Goal: Task Accomplishment & Management: Manage account settings

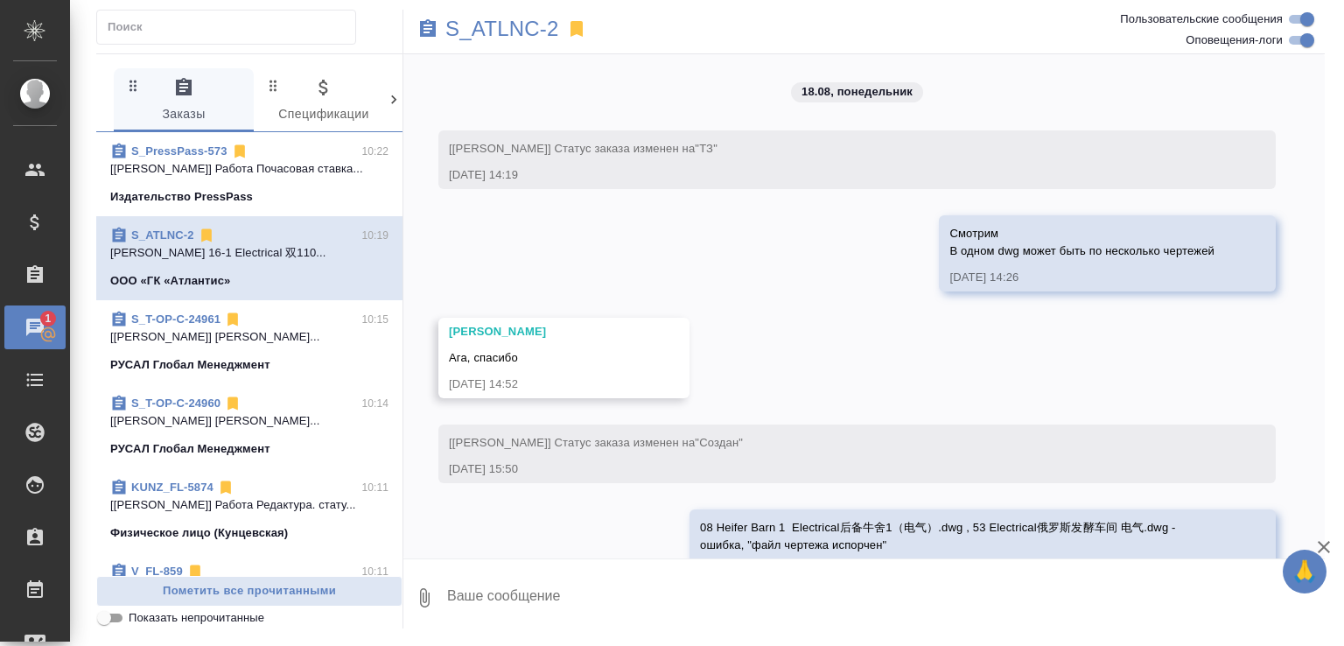
scroll to position [38872, 0]
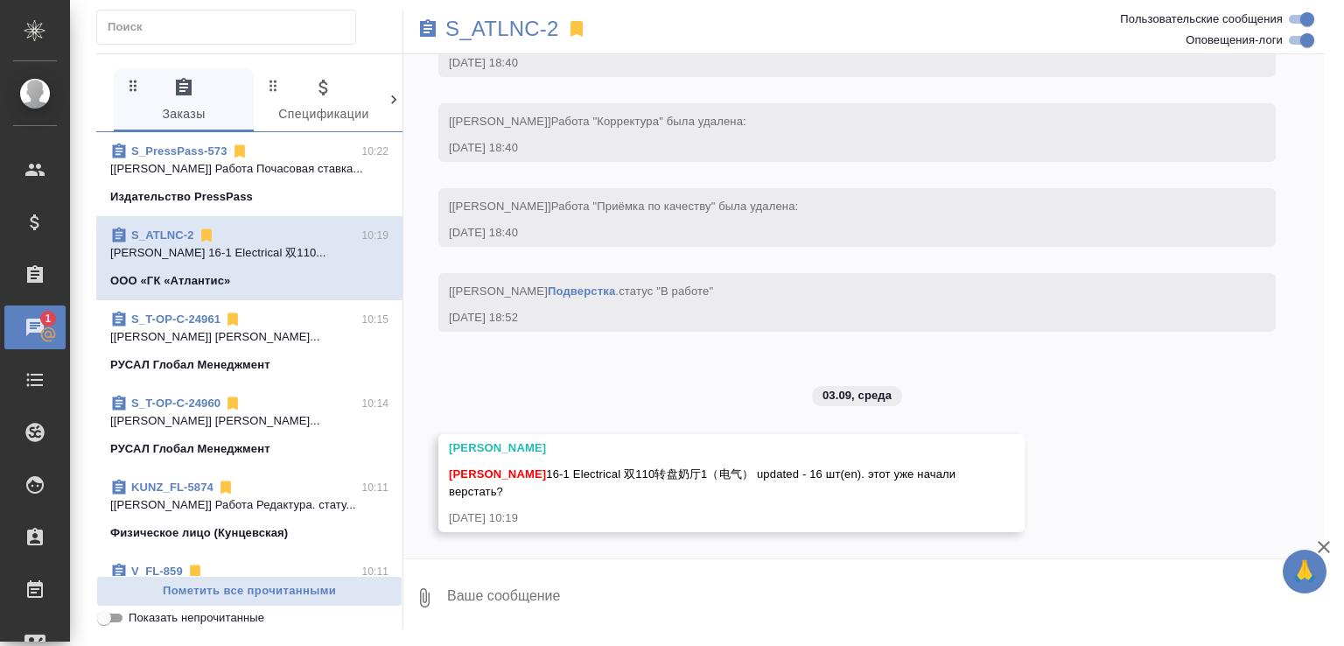
drag, startPoint x: 541, startPoint y: 572, endPoint x: 539, endPoint y: 594, distance: 21.9
click at [540, 576] on textarea at bounding box center [884, 597] width 879 height 59
type textarea "привет, да"
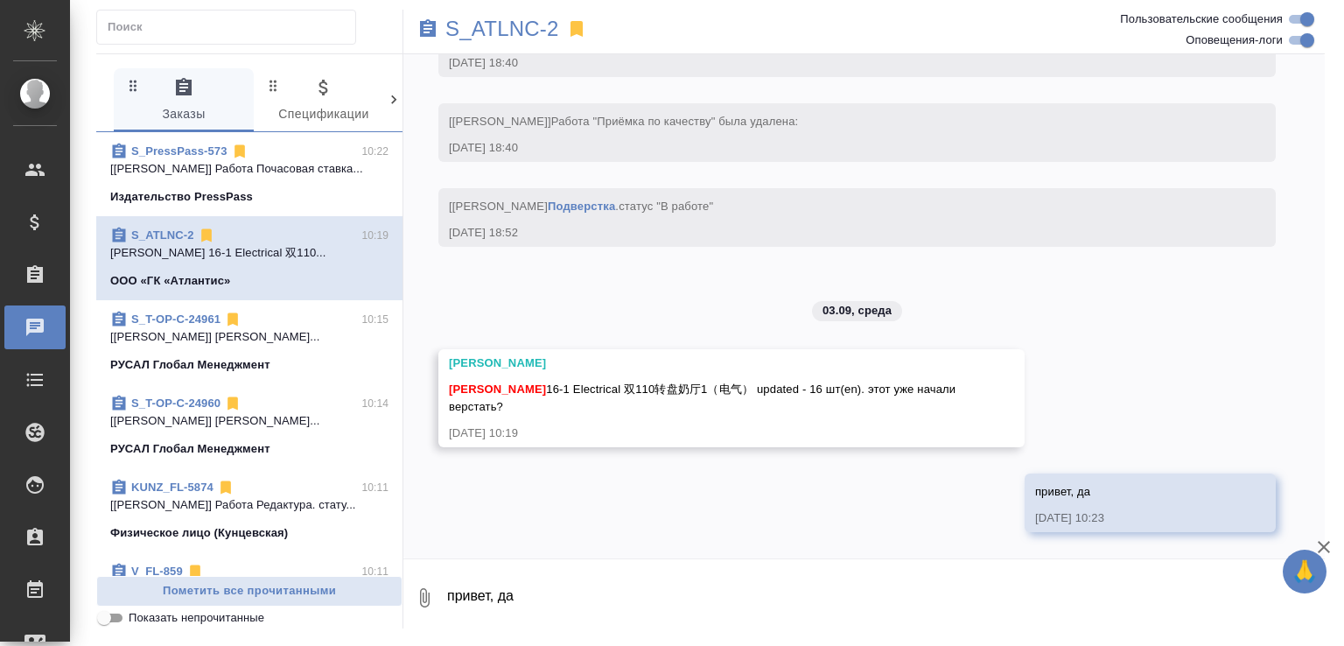
scroll to position [38957, 0]
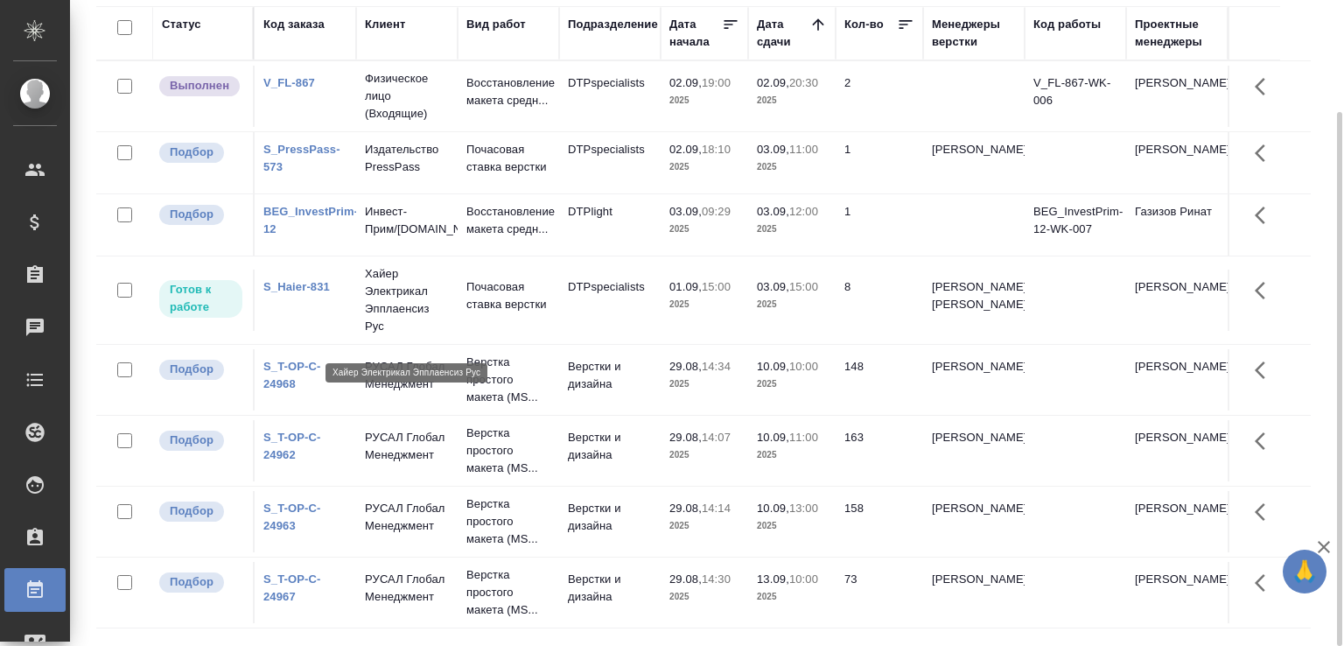
scroll to position [7, 0]
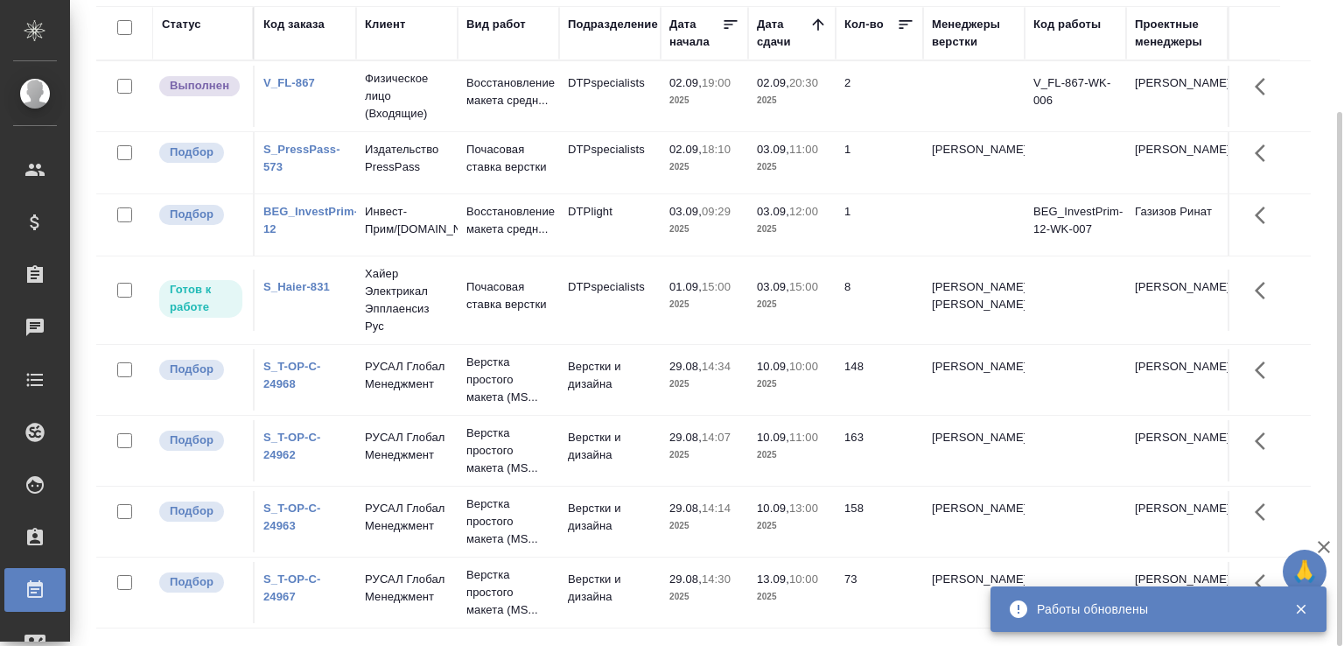
click at [1316, 359] on div "Статус Код заказа Клиент Вид работ Подразделение Дата начала Дата сдачи Кол-во …" at bounding box center [710, 321] width 1228 height 630
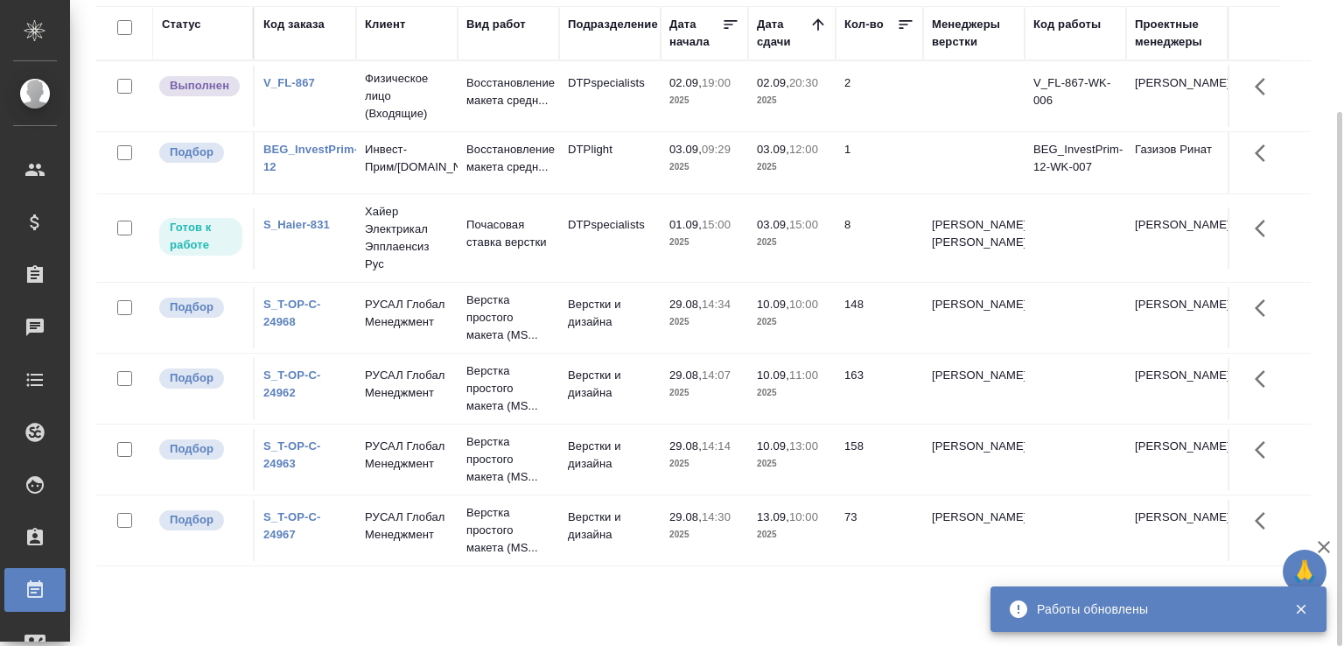
scroll to position [0, 0]
click at [1293, 283] on tr "Готов к работе S_Haier-831 Хайер Электрикал Эпплаенсиз Рус Почасовая ставка вер…" at bounding box center [703, 238] width 1214 height 88
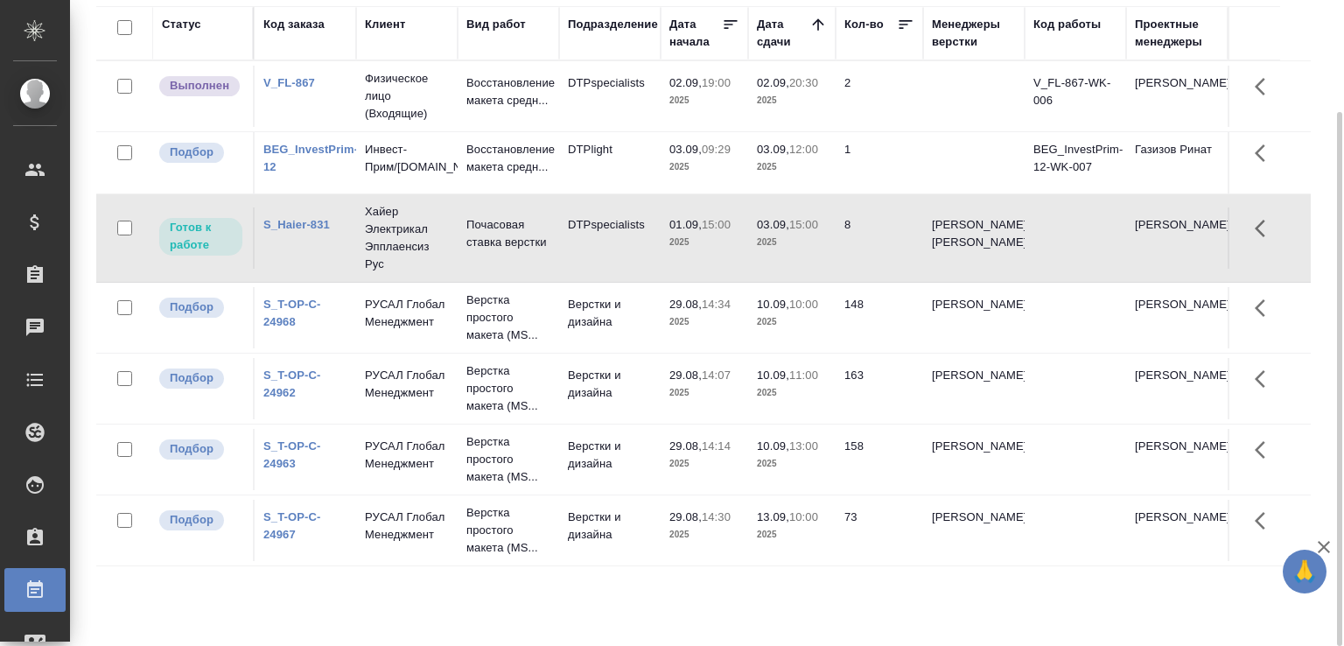
click at [1309, 327] on tr "Подбор S_T-OP-C-24968 РУСАЛ Глобал Менеджмент Верстка простого макета (MS... Ве…" at bounding box center [703, 318] width 1214 height 71
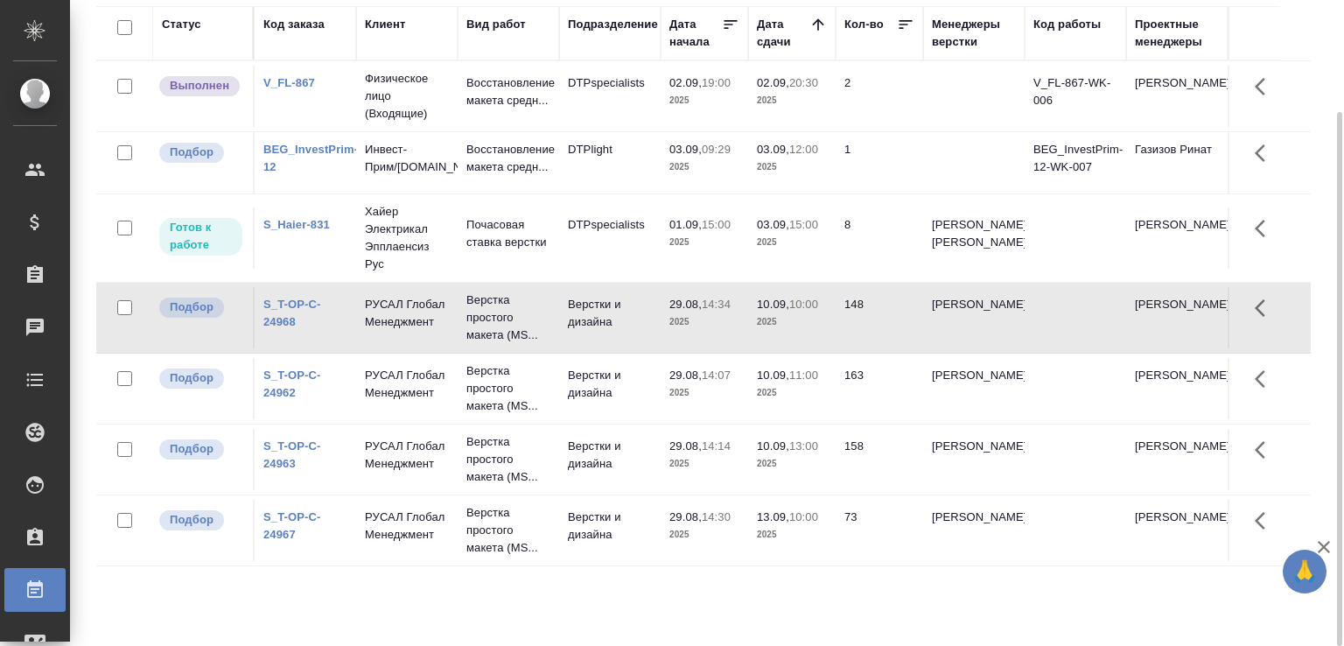
click at [1319, 277] on div "Статус Код заказа Клиент Вид работ Подразделение Дата начала Дата сдачи Кол-во …" at bounding box center [710, 321] width 1228 height 630
click at [1324, 339] on div "Работы Отобразить таблицу с оценками Total Статус Подразделение Менеджеры верст…" at bounding box center [710, 255] width 1247 height 780
click at [526, 598] on div "Статус Код заказа Клиент Вид работ Подразделение Дата начала Дата сдачи Кол-во …" at bounding box center [703, 321] width 1214 height 630
drag, startPoint x: 526, startPoint y: 598, endPoint x: 507, endPoint y: 578, distance: 27.2
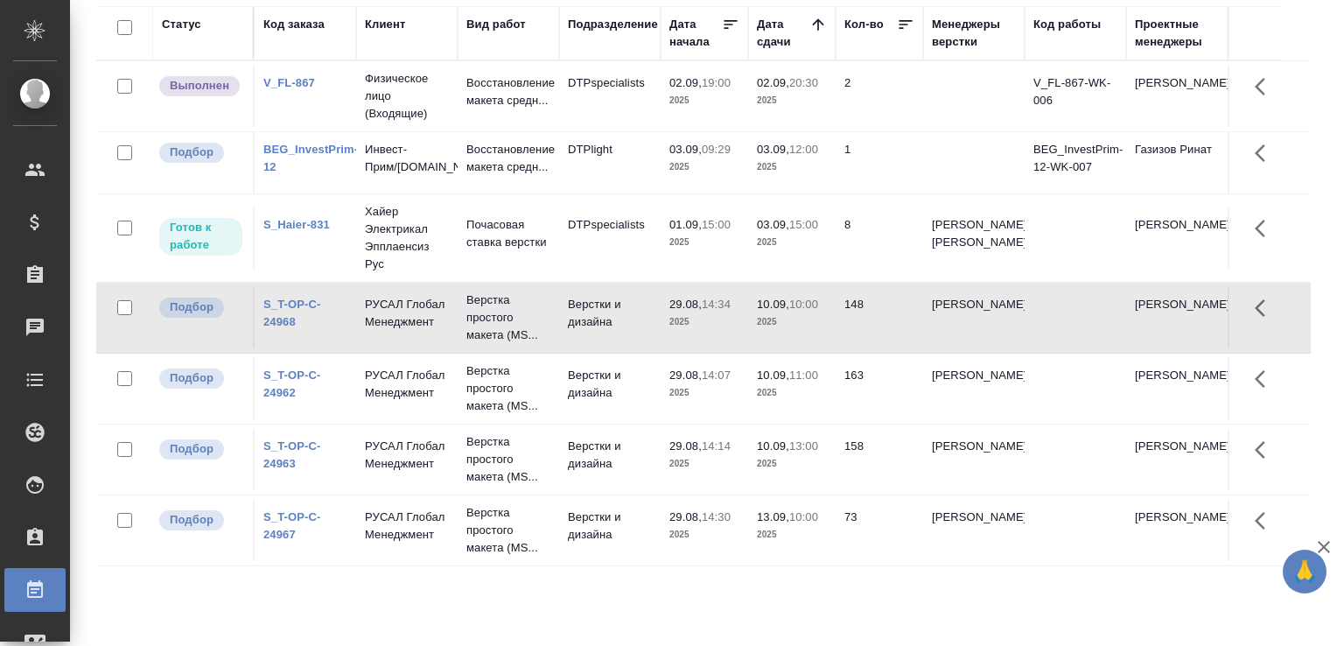
click at [507, 578] on div "Статус Код заказа Клиент Вид работ Подразделение Дата начала Дата сдачи Кол-во …" at bounding box center [703, 321] width 1214 height 630
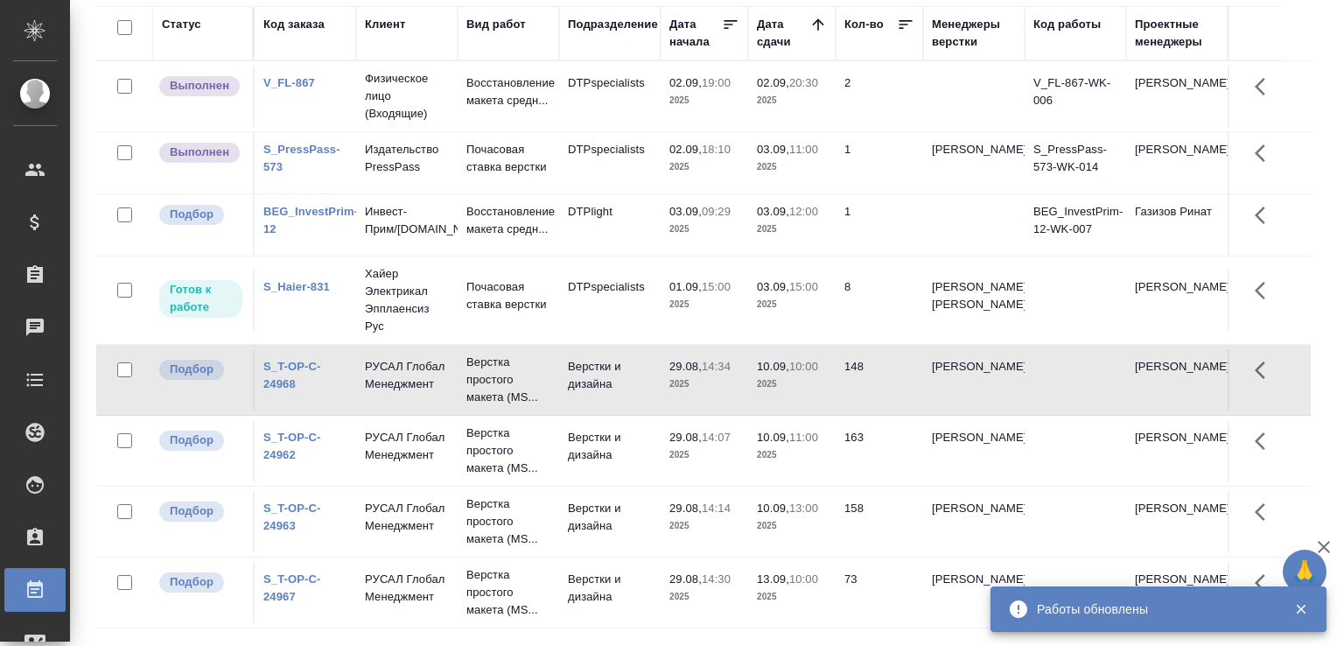
click at [455, 150] on td "Издательство PressPass" at bounding box center [406, 162] width 101 height 61
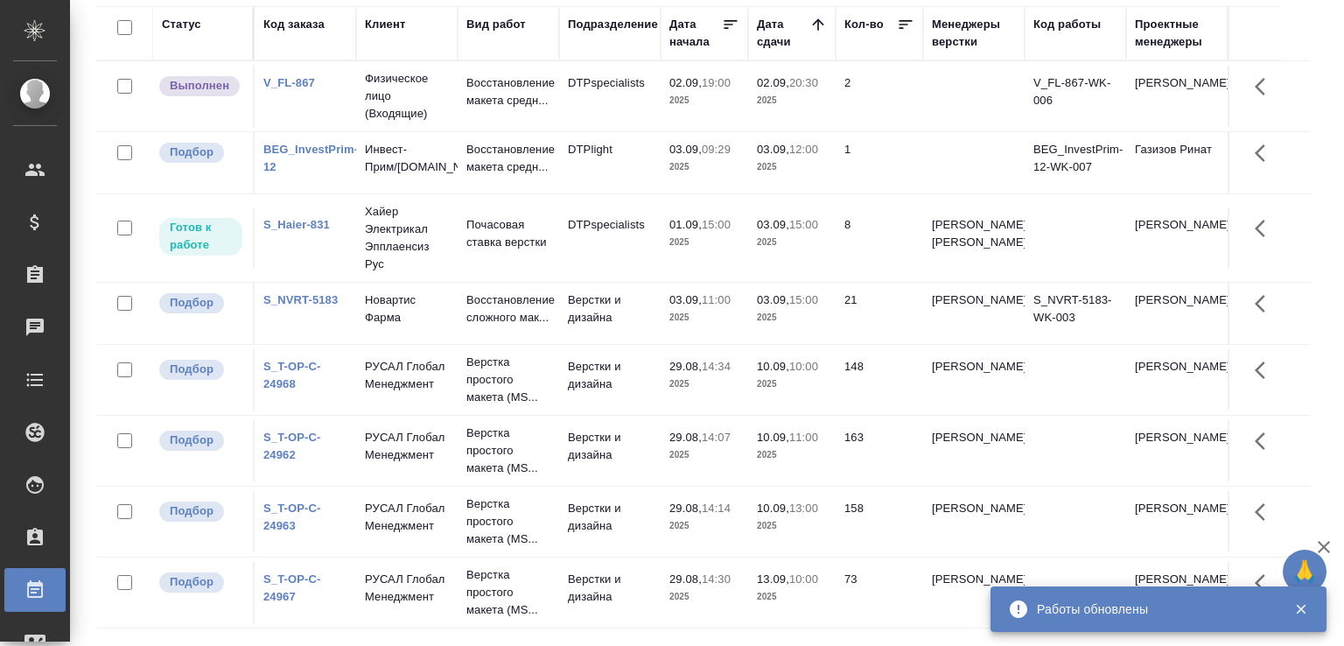
click at [1310, 204] on div "Статус Код заказа Клиент Вид работ Подразделение Дата начала Дата сдачи Кол-во …" at bounding box center [710, 321] width 1228 height 630
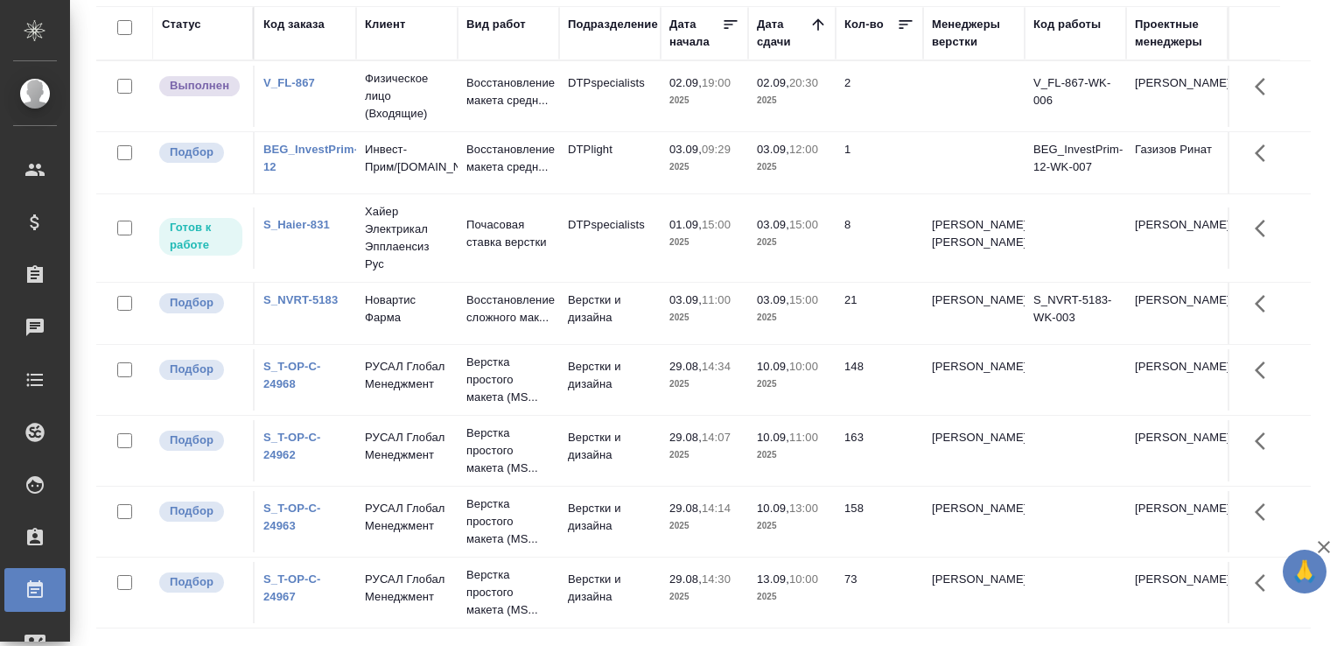
click at [815, 326] on p "2025" at bounding box center [792, 317] width 70 height 17
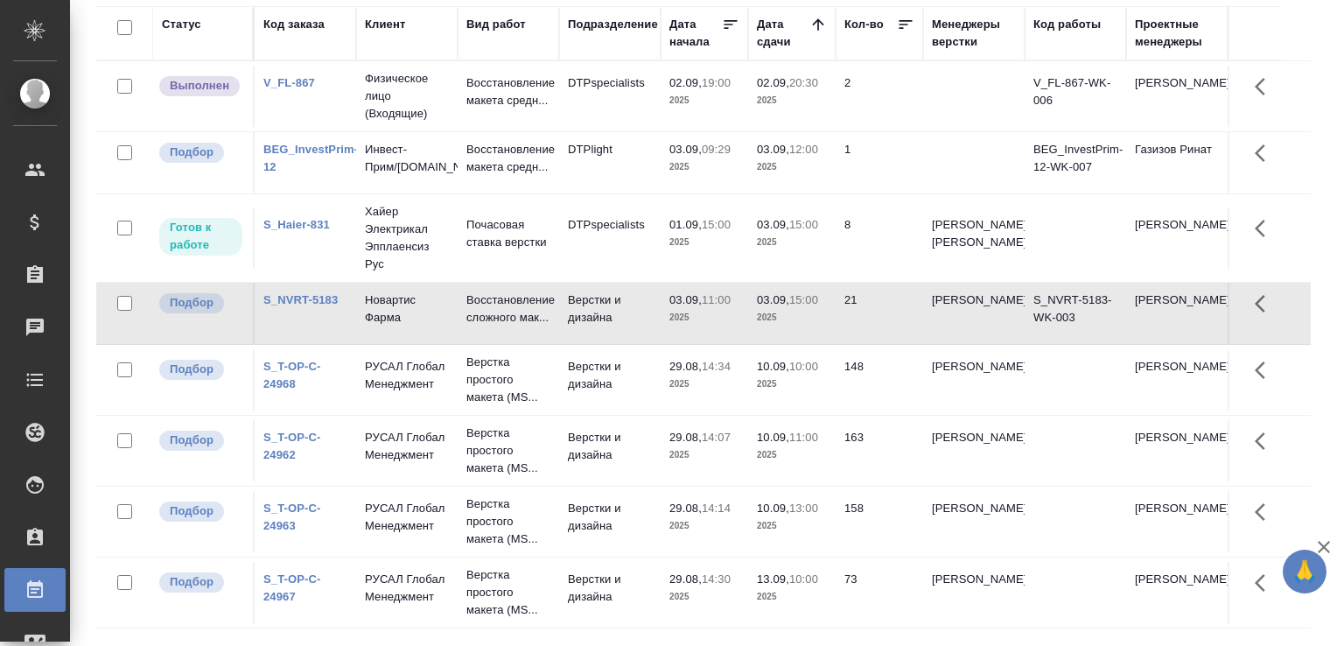
click at [815, 326] on p "2025" at bounding box center [792, 317] width 70 height 17
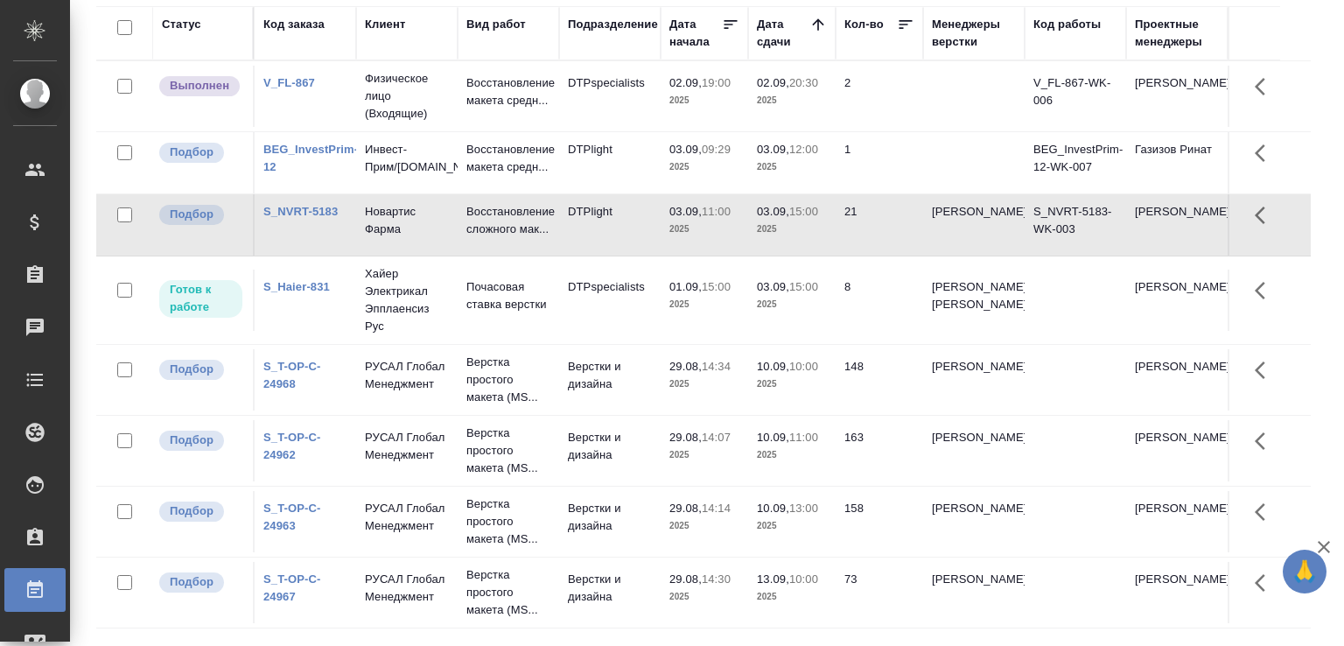
click at [1304, 323] on div "Статус Код заказа Клиент Вид работ Подразделение Дата начала Дата сдачи Кол-во …" at bounding box center [710, 321] width 1228 height 630
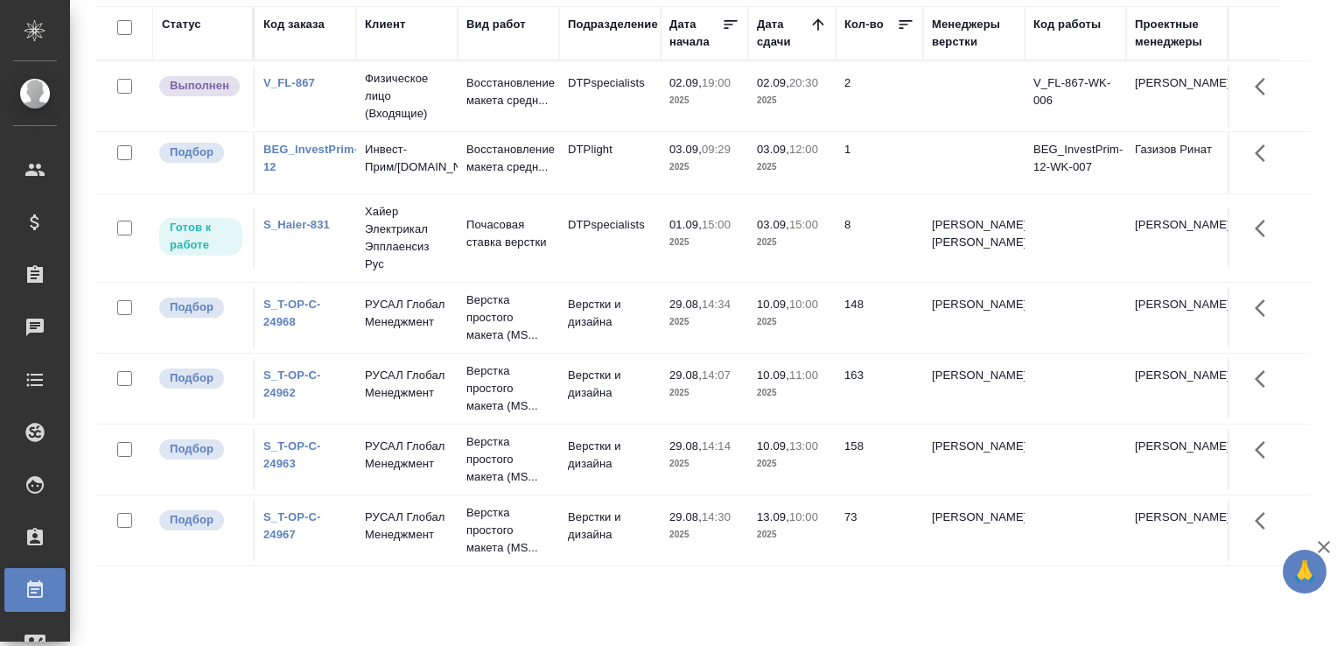
click at [1299, 123] on div "Статус Код заказа Клиент Вид работ Подразделение Дата начала Дата сдачи Кол-во …" at bounding box center [710, 321] width 1228 height 630
click at [248, 597] on div "Статус Код заказа Клиент Вид работ Подразделение Дата начала Дата сдачи Кол-во …" at bounding box center [703, 321] width 1214 height 630
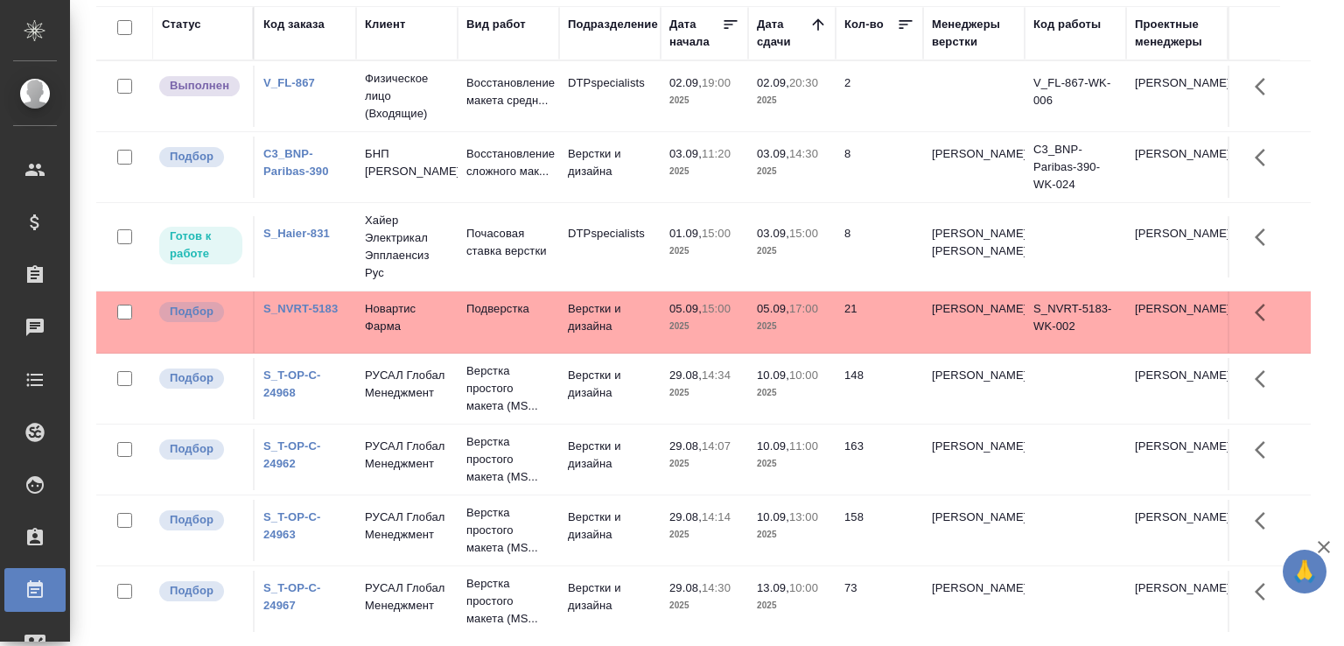
click at [298, 172] on link "C3_BNP-Paribas-390" at bounding box center [296, 162] width 66 height 31
click at [440, 171] on p "БНП [PERSON_NAME]" at bounding box center [407, 162] width 84 height 35
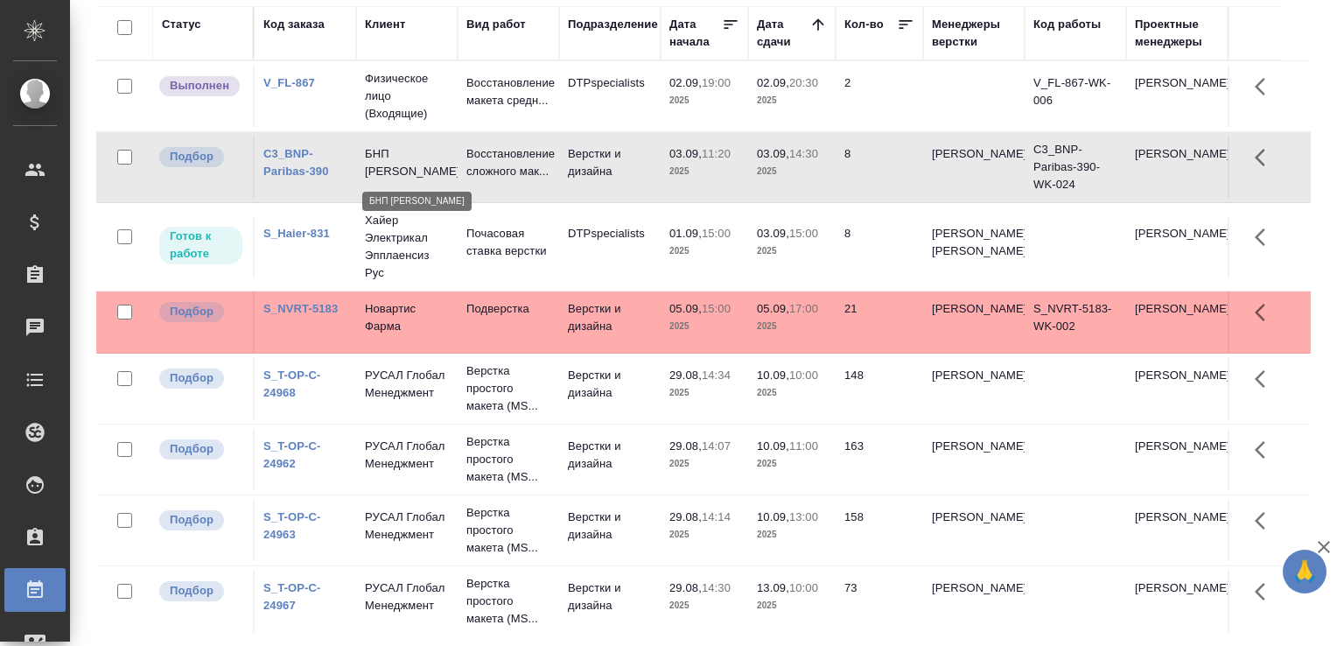
click at [440, 171] on p "БНП [PERSON_NAME]" at bounding box center [407, 162] width 84 height 35
click at [1310, 186] on div "Статус Код заказа Клиент Вид работ Подразделение Дата начала Дата сдачи Кол-во …" at bounding box center [710, 321] width 1228 height 630
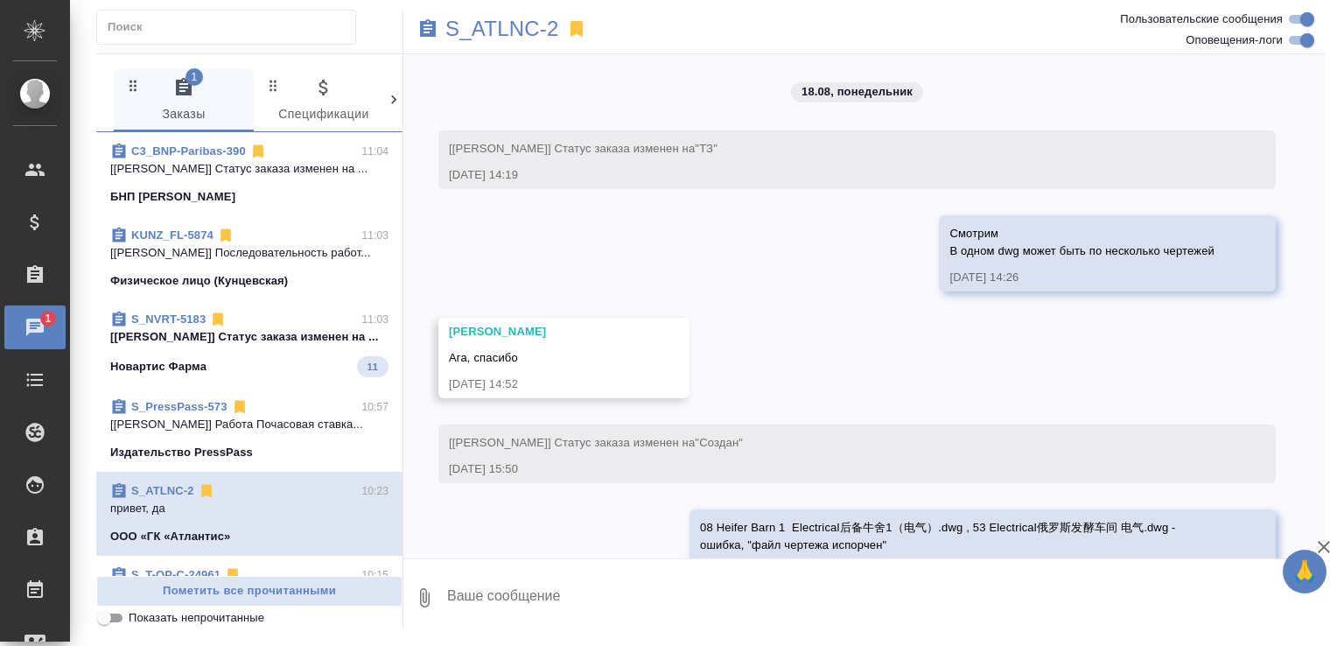
scroll to position [38957, 0]
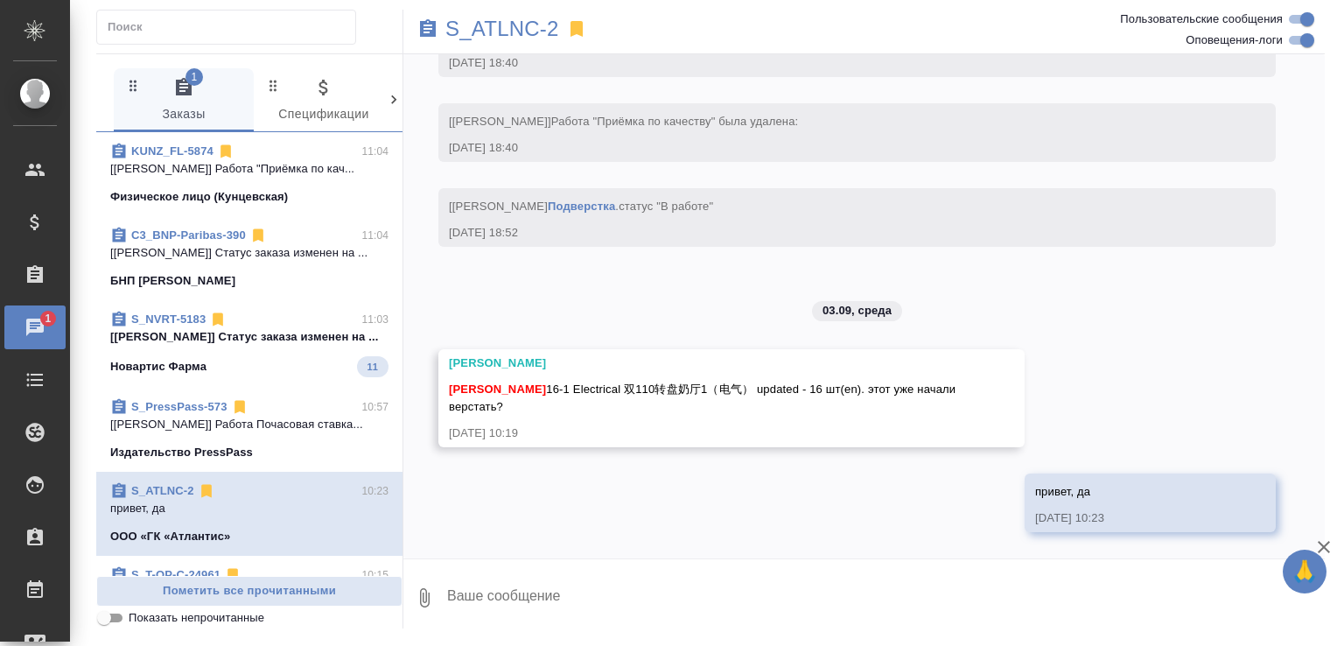
click at [308, 323] on div "S_NVRT-5183 11:03" at bounding box center [249, 319] width 278 height 17
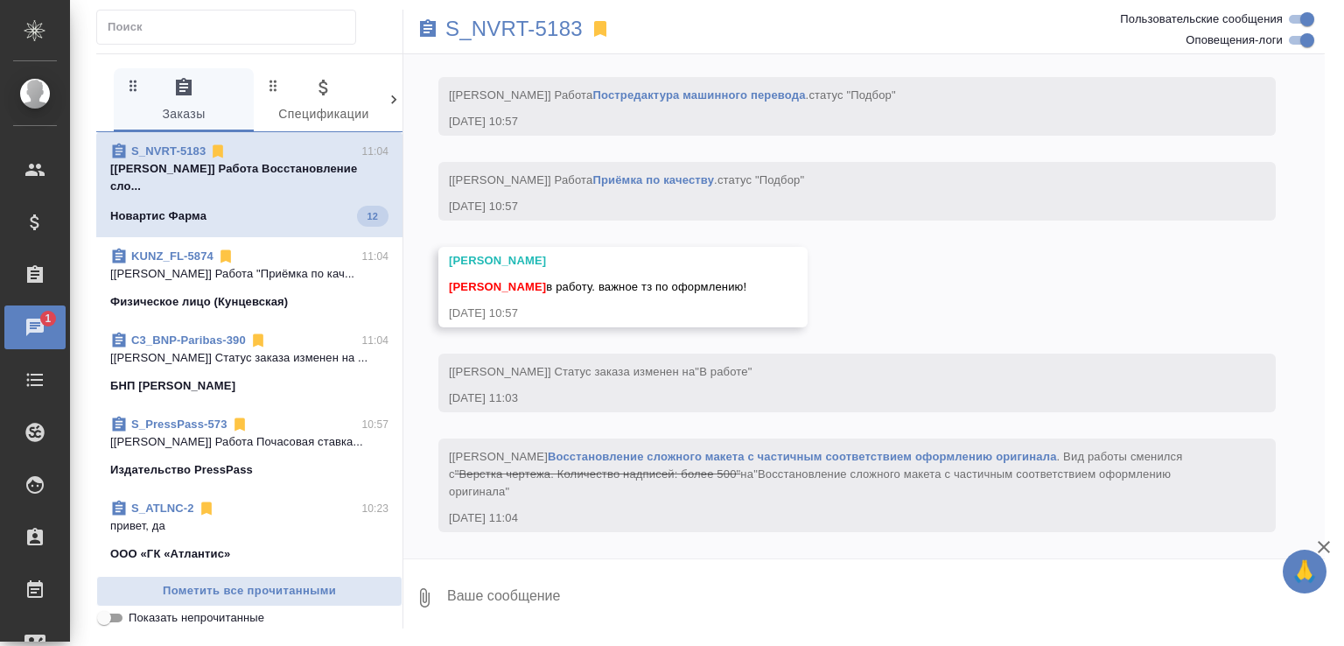
scroll to position [3558, 0]
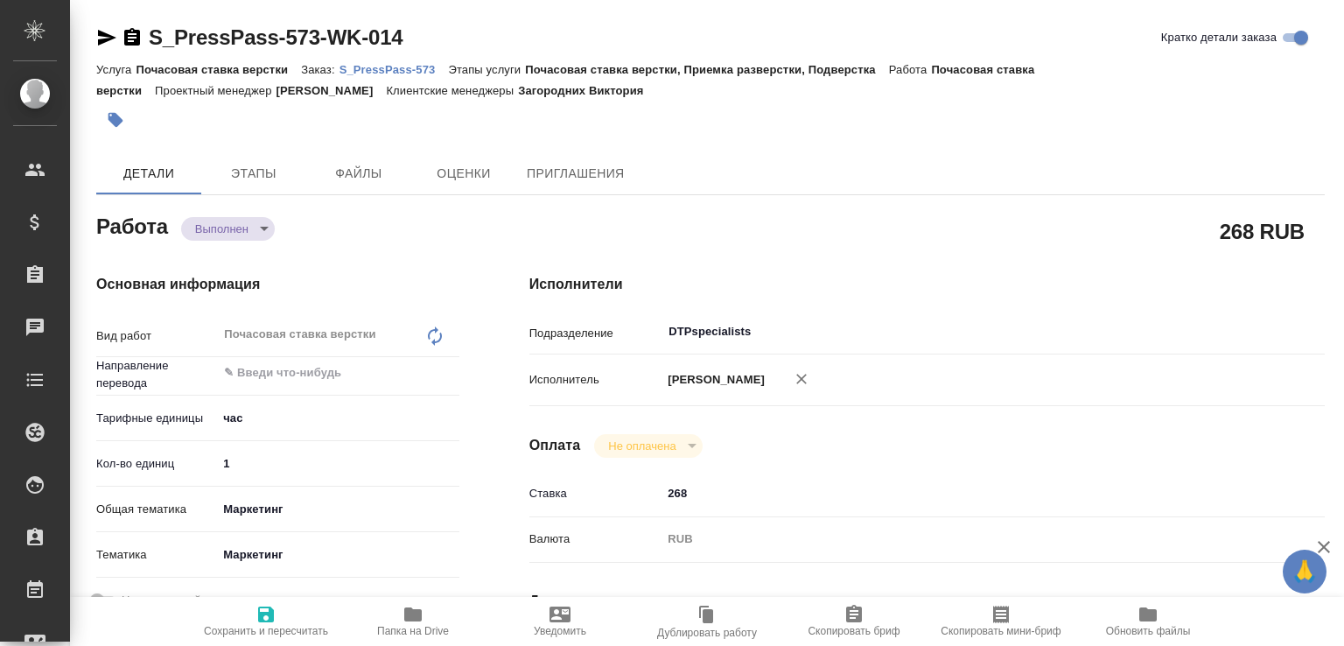
click at [256, 225] on body "🙏 .cls-1 fill:#fff; AWATERA Малофеева Екатерина e.malofeeva Клиенты Спецификаци…" at bounding box center [672, 323] width 1344 height 646
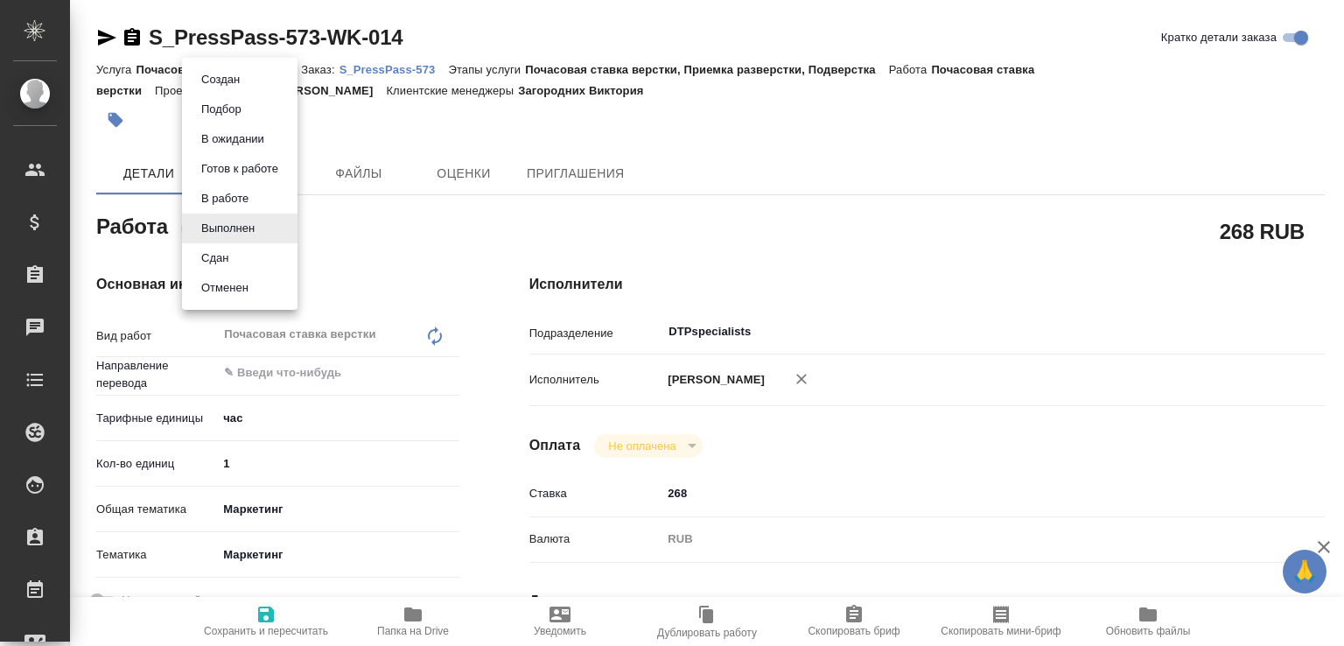
click at [240, 256] on li "Сдан" at bounding box center [239, 258] width 115 height 30
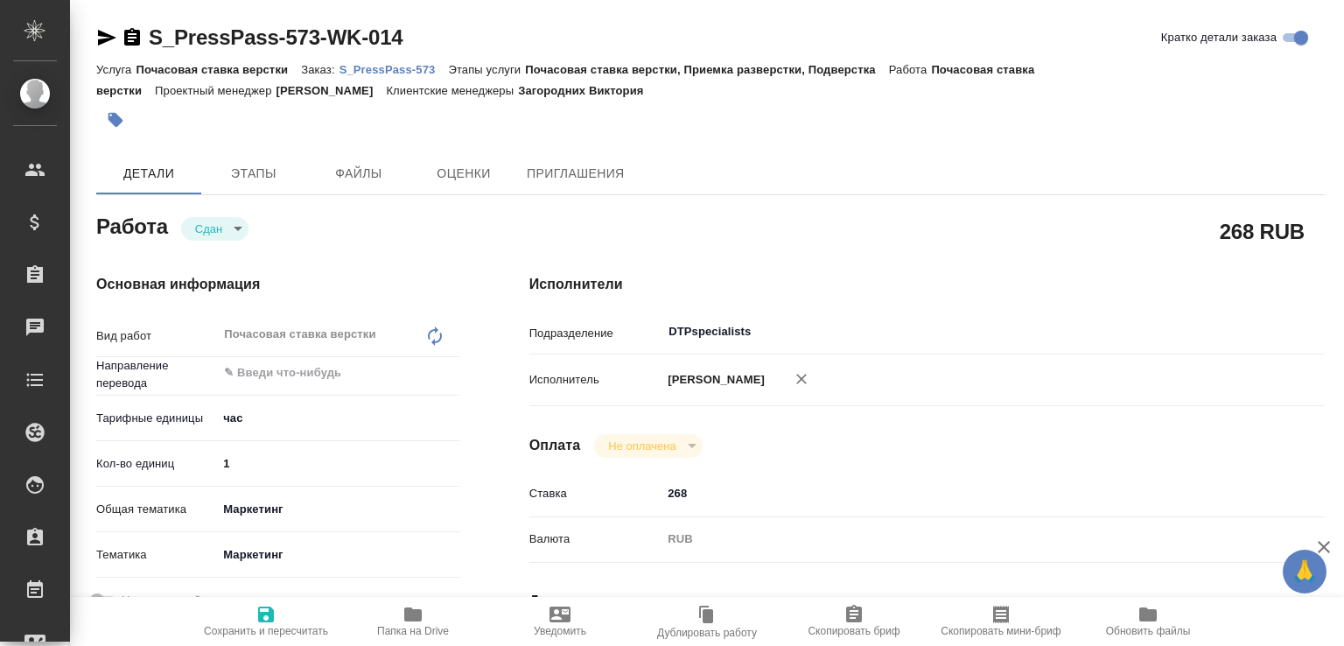
type textarea "x"
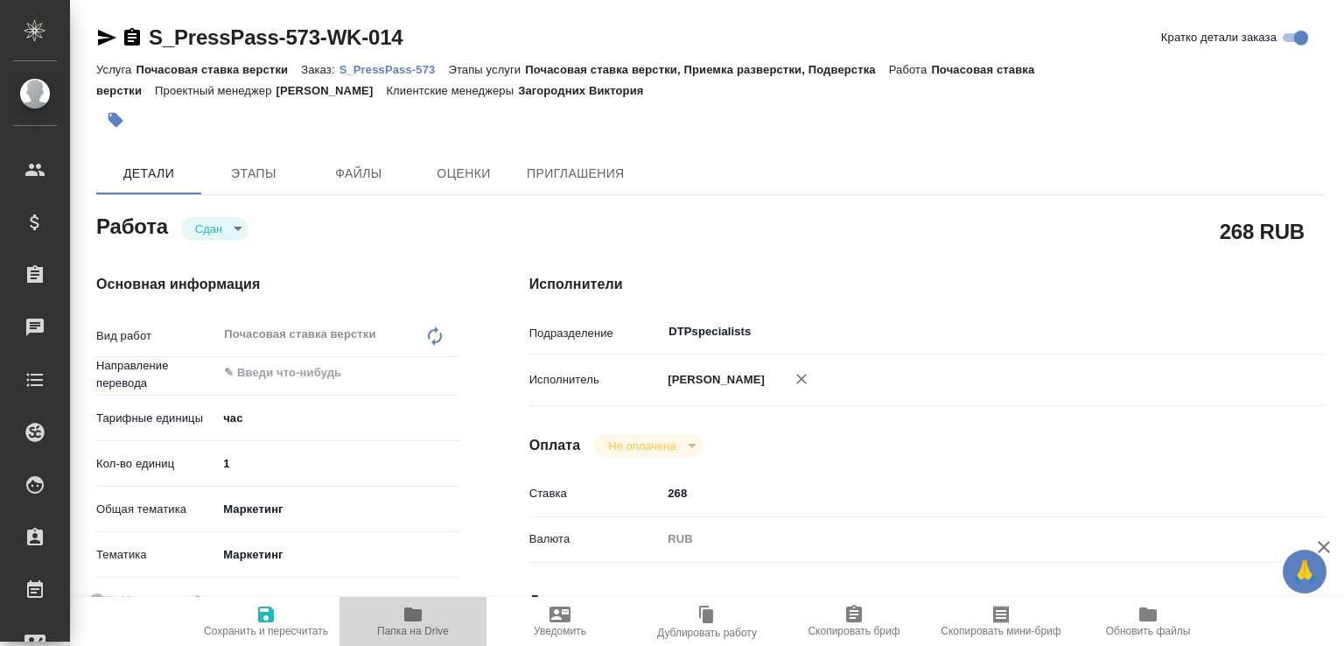
click at [412, 609] on icon "button" at bounding box center [412, 614] width 17 height 14
type textarea "x"
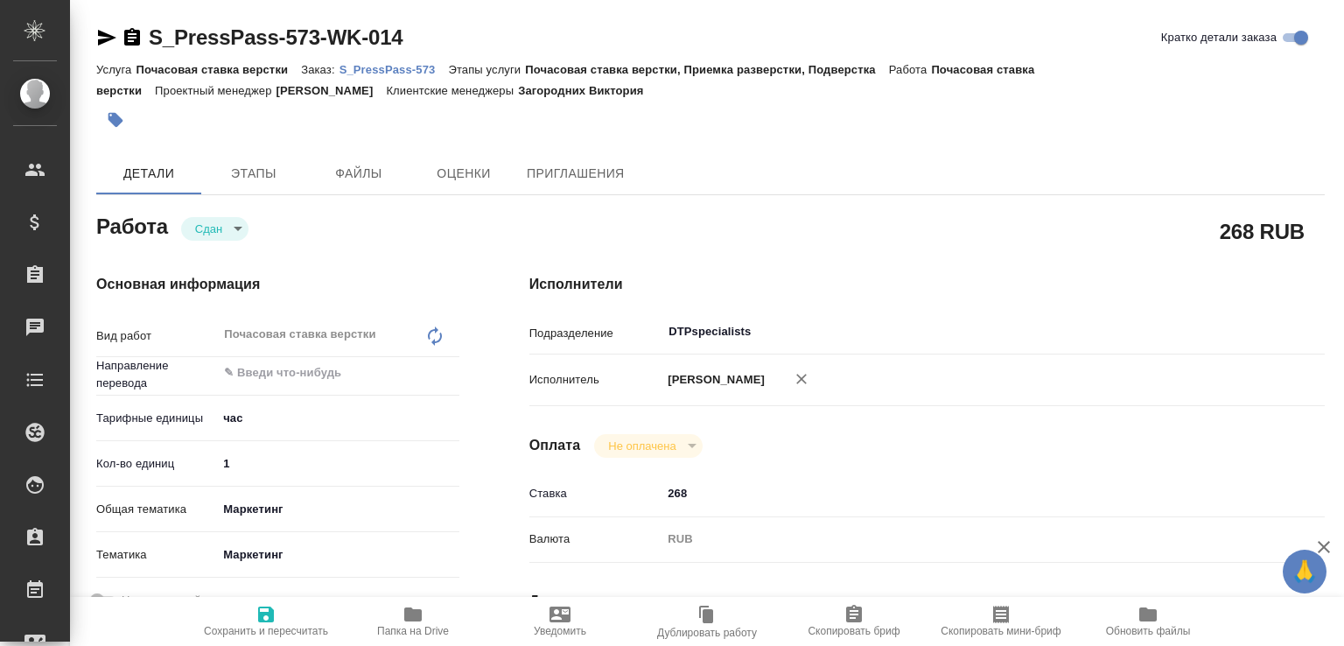
type textarea "x"
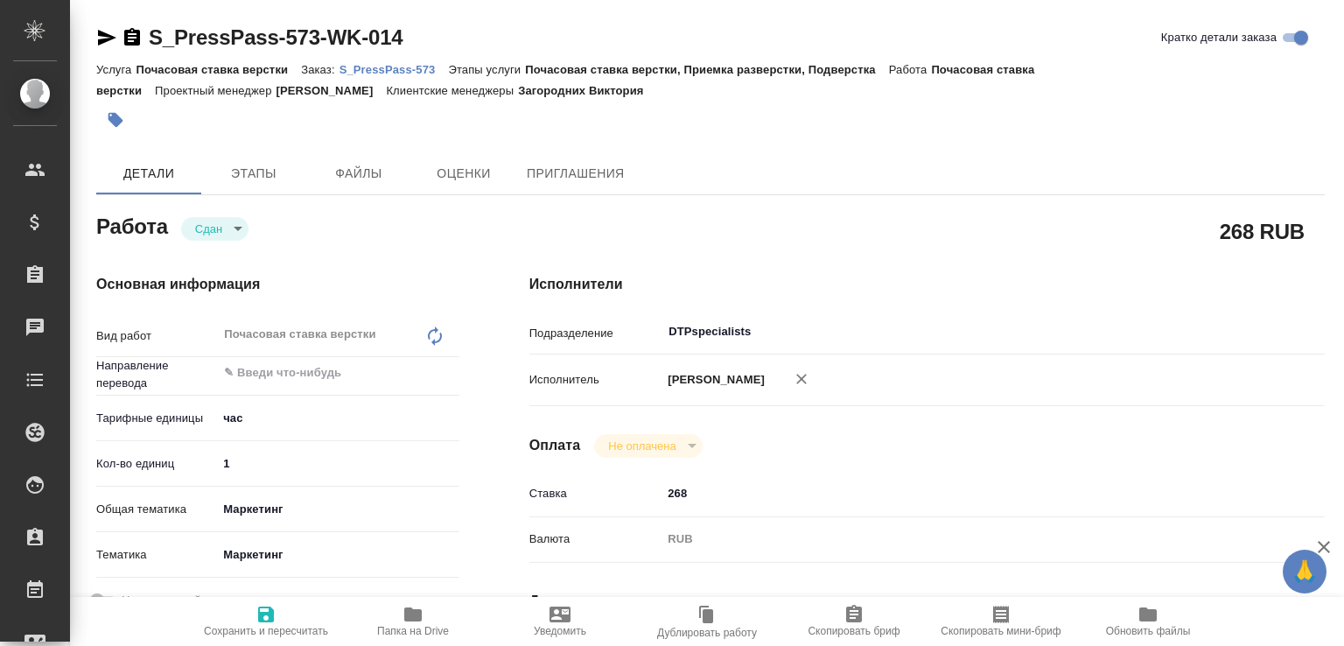
type textarea "x"
click at [411, 71] on p "S_PressPass-573" at bounding box center [393, 69] width 109 height 13
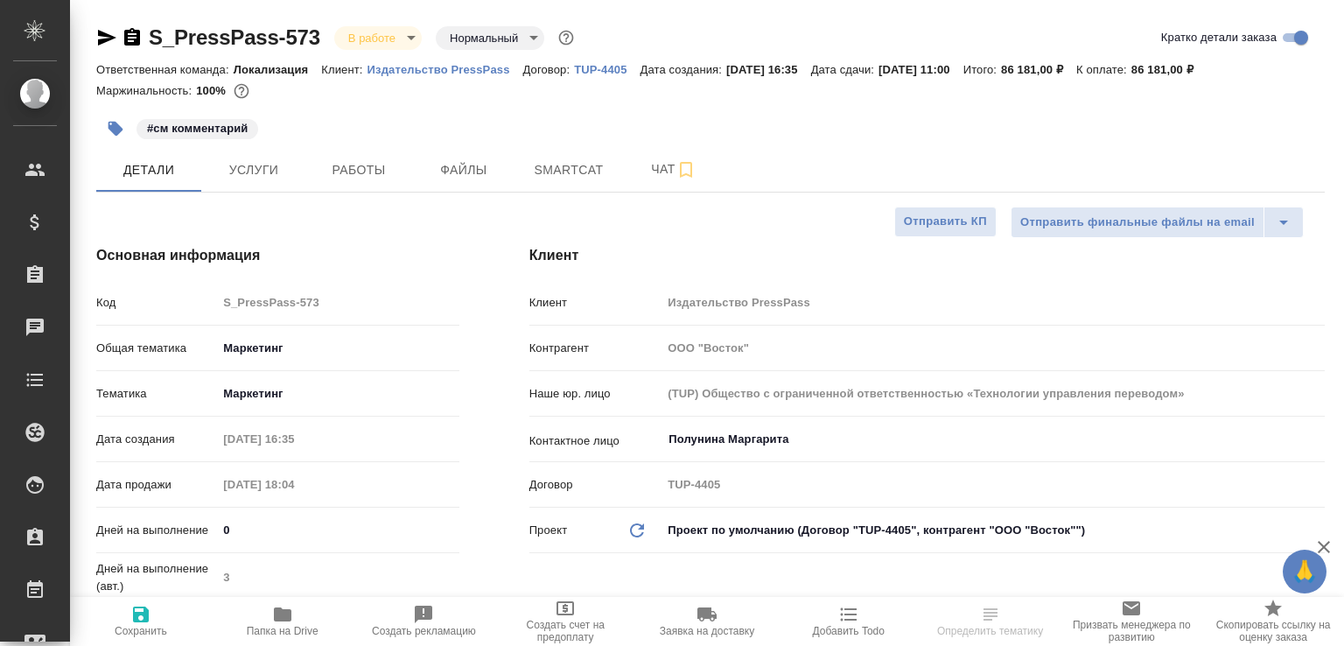
select select "RU"
type input "[PERSON_NAME]"
select select "RU"
type textarea "x"
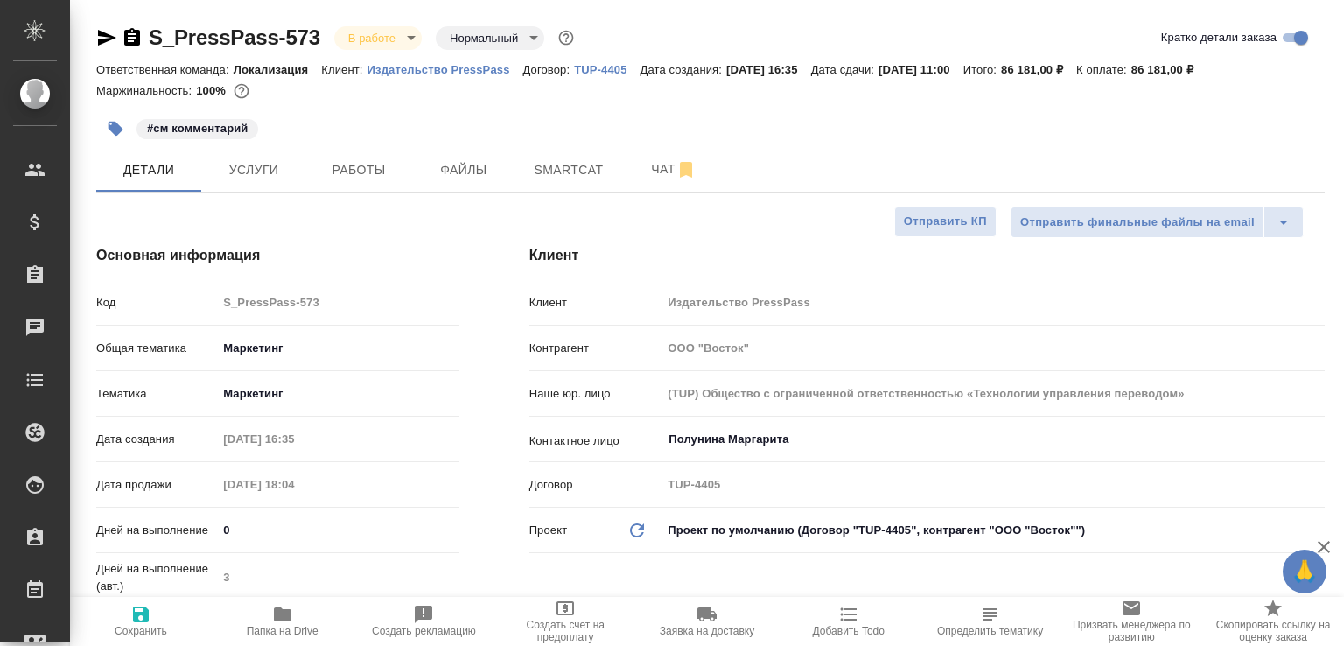
type textarea "x"
click at [648, 183] on button "Чат" at bounding box center [673, 170] width 105 height 44
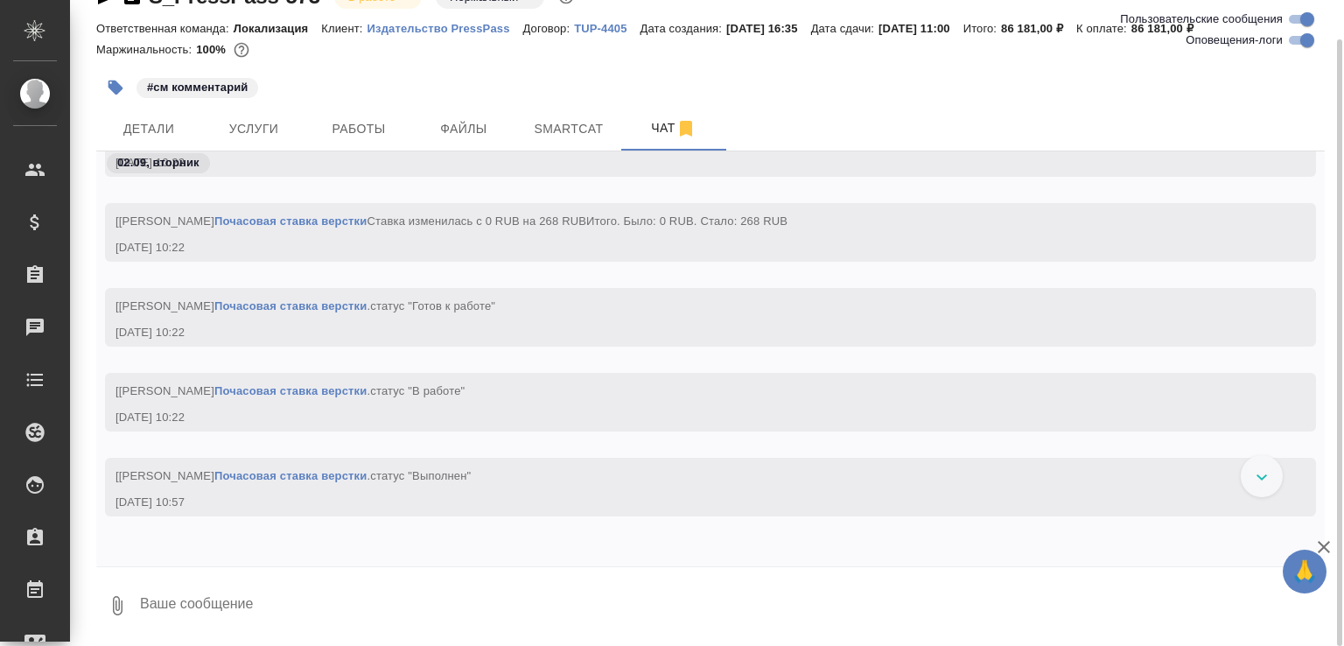
scroll to position [3481, 0]
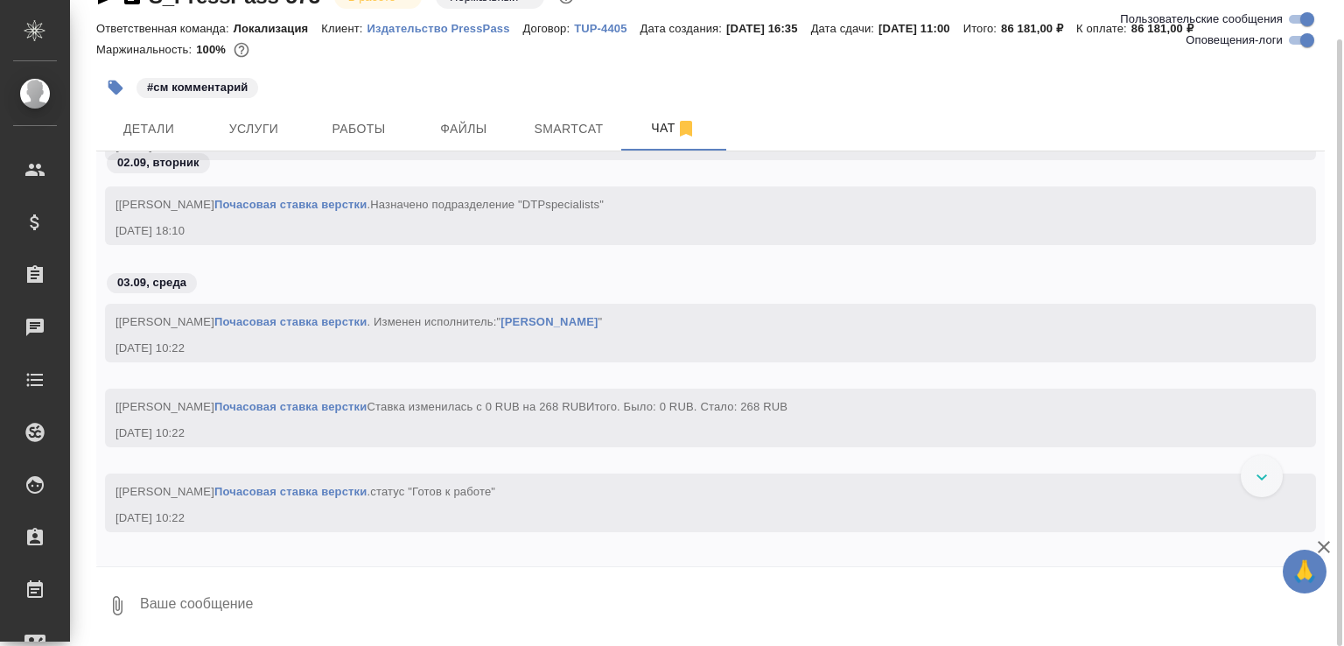
click at [289, 610] on textarea at bounding box center [731, 605] width 1186 height 59
paste textarea "https://drive.awatera.com/apps/files/files/10271417?dir=/Shares/PressPass/Order…"
type textarea "https://drive.awatera.com/apps/files/files/10271417?dir=/Shares/PressPass/Order…"
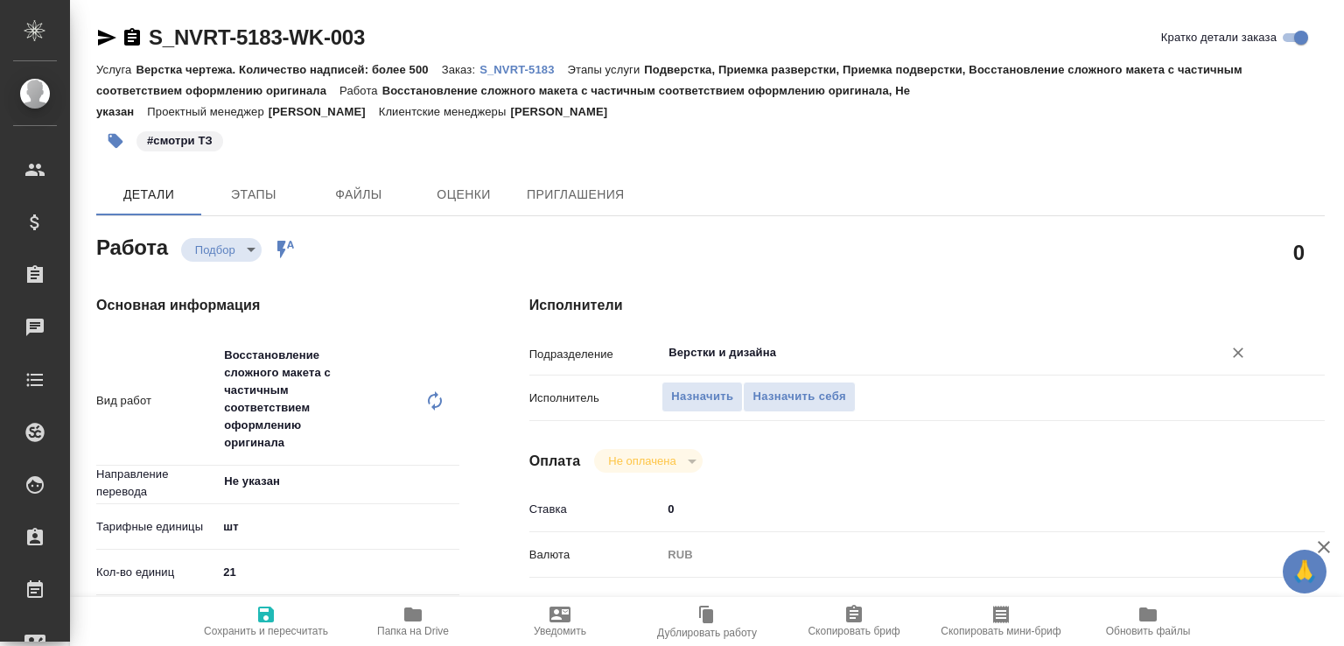
click at [734, 359] on input "Верстки и дизайна" at bounding box center [930, 352] width 527 height 21
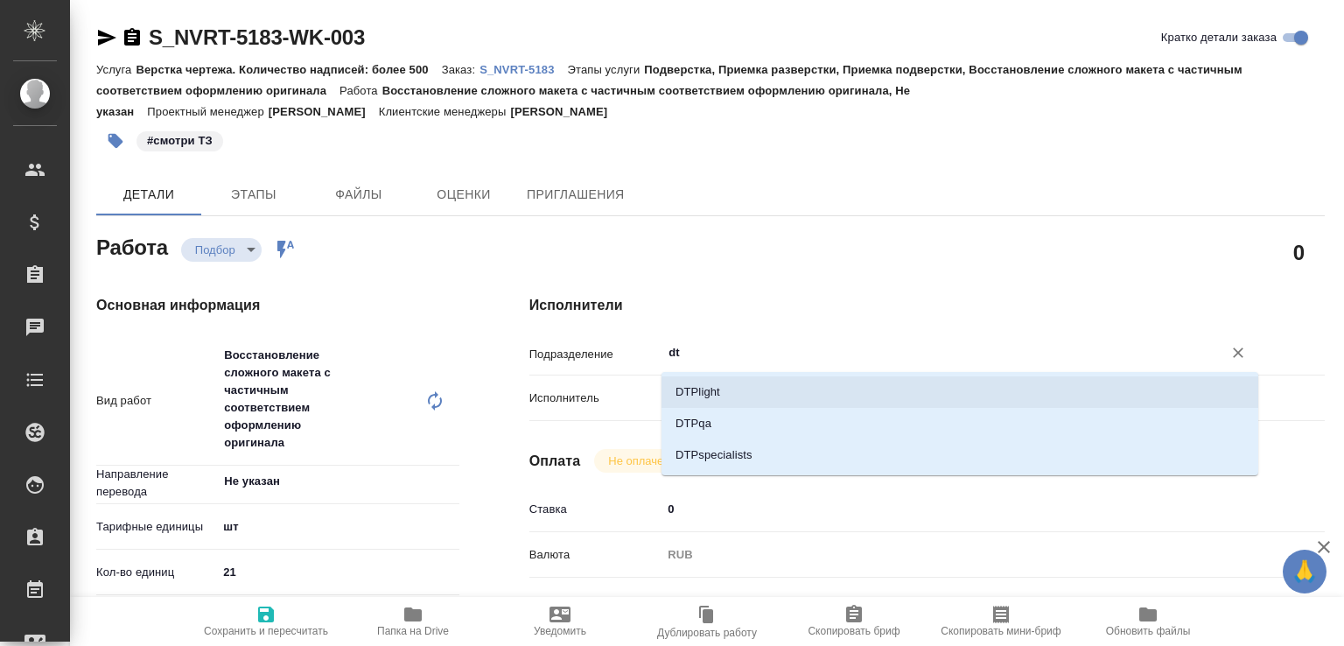
click at [725, 385] on li "DTPlight" at bounding box center [959, 391] width 597 height 31
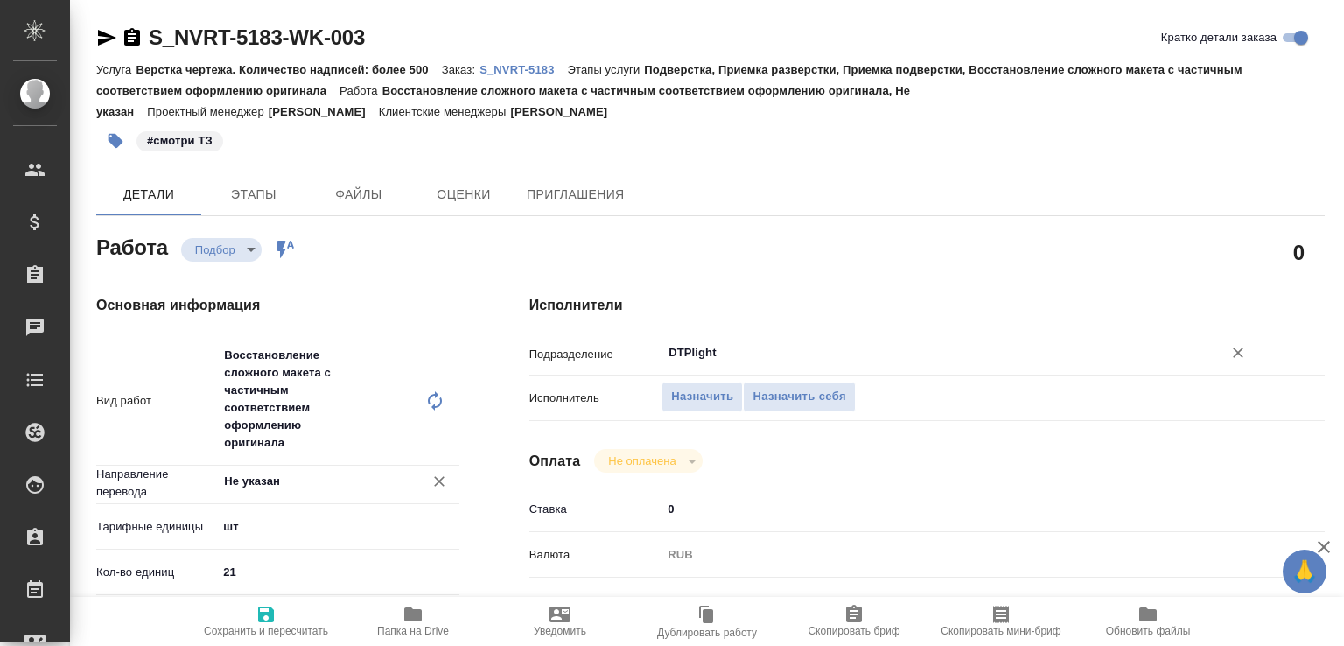
type input "DTPlight"
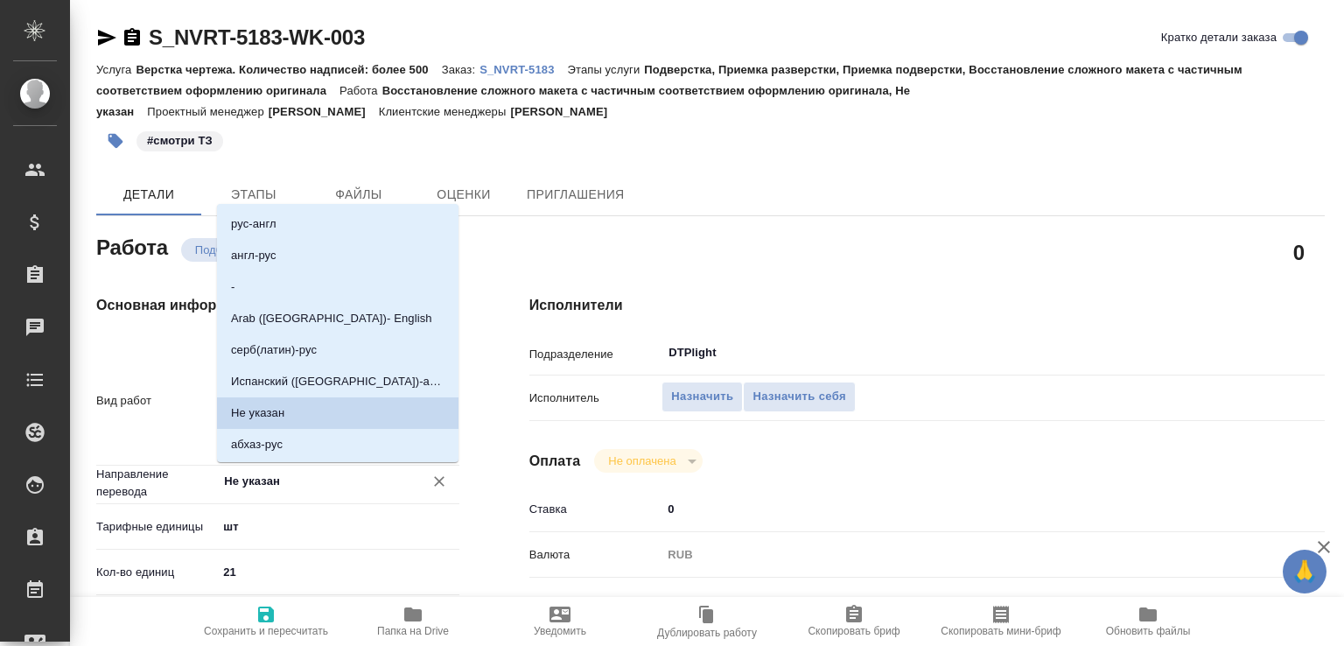
click at [332, 480] on input "Не указан" at bounding box center [308, 481] width 172 height 21
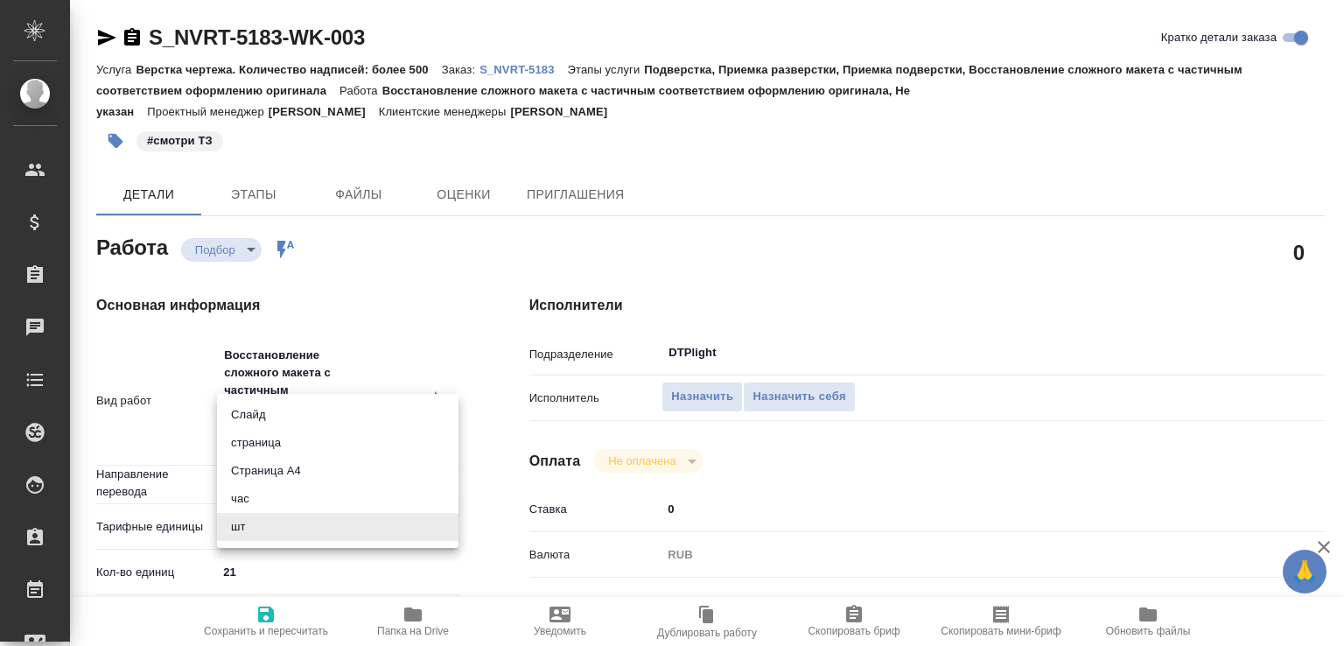
click at [310, 530] on body "🙏 .cls-1 fill:#fff; AWATERA [PERSON_NAME]malofeeva Клиенты Спецификации Заказы …" at bounding box center [672, 323] width 1344 height 646
click at [294, 481] on li "Страница А4" at bounding box center [337, 471] width 241 height 28
type input "5f036ec4e16dec2d6b59c8ff"
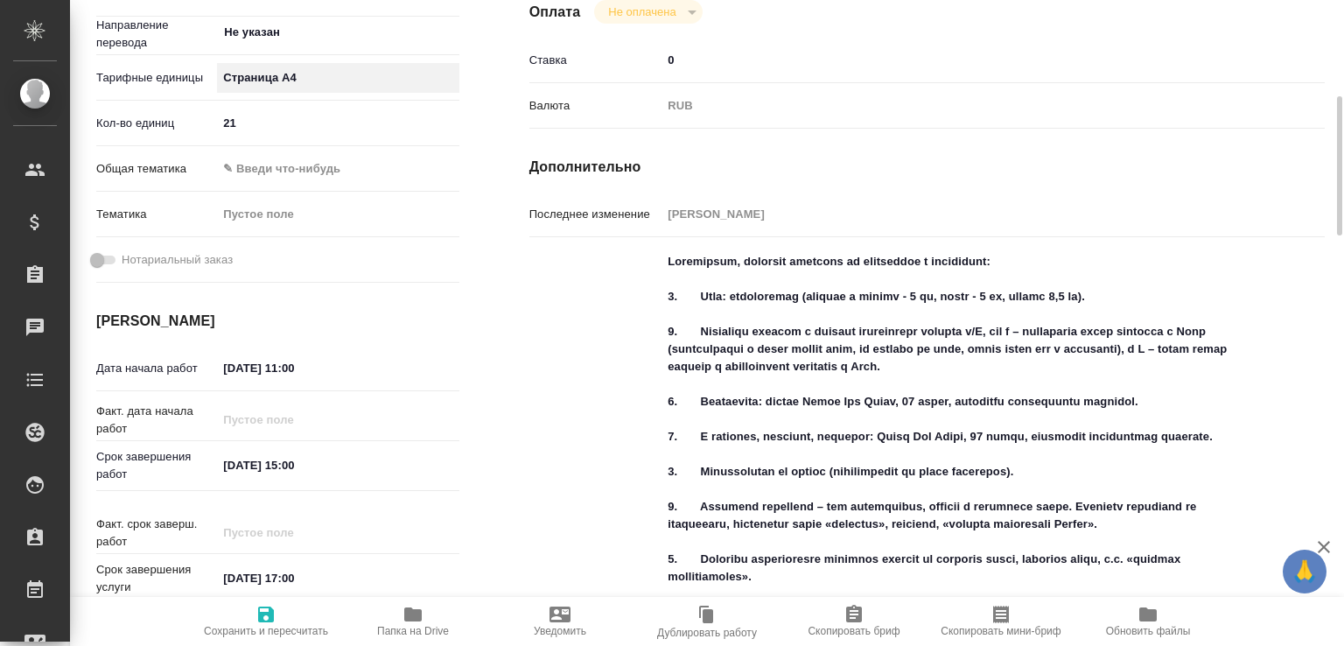
scroll to position [536, 0]
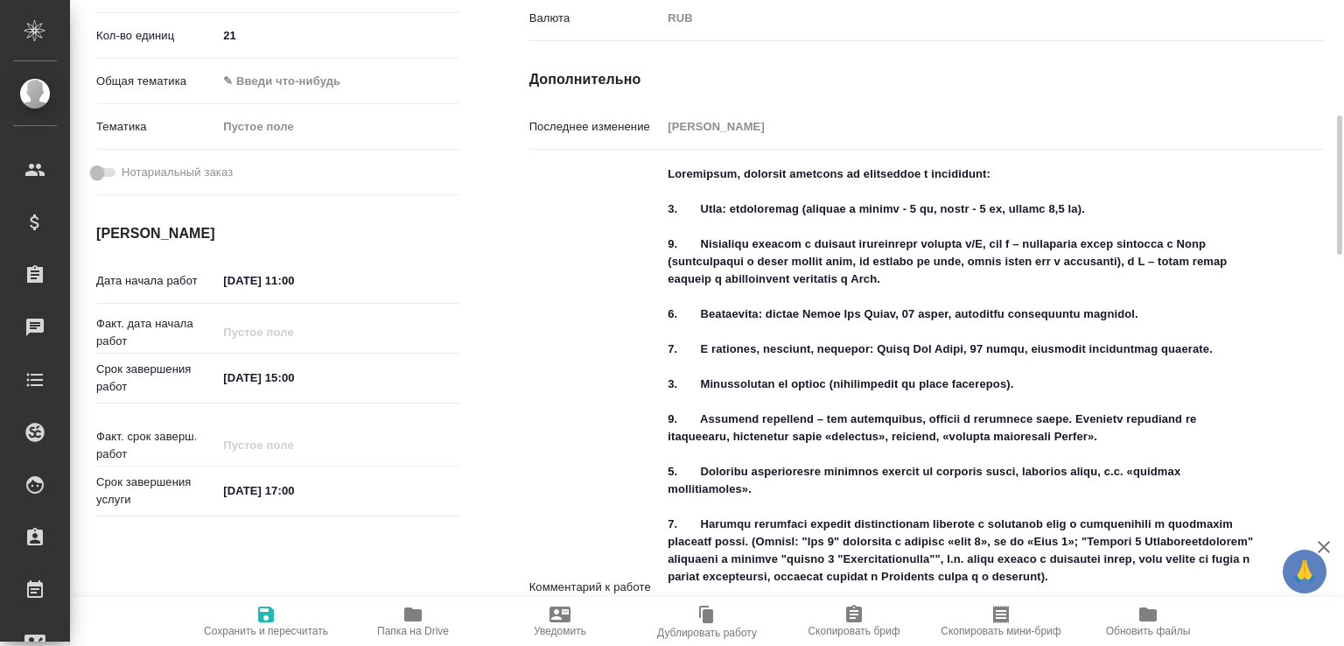
click at [287, 604] on span "Сохранить и пересчитать" at bounding box center [266, 620] width 126 height 33
type input "recruiting"
type input "Не указан"
type input "5f036ec4e16dec2d6b59c8ff"
type input "21"
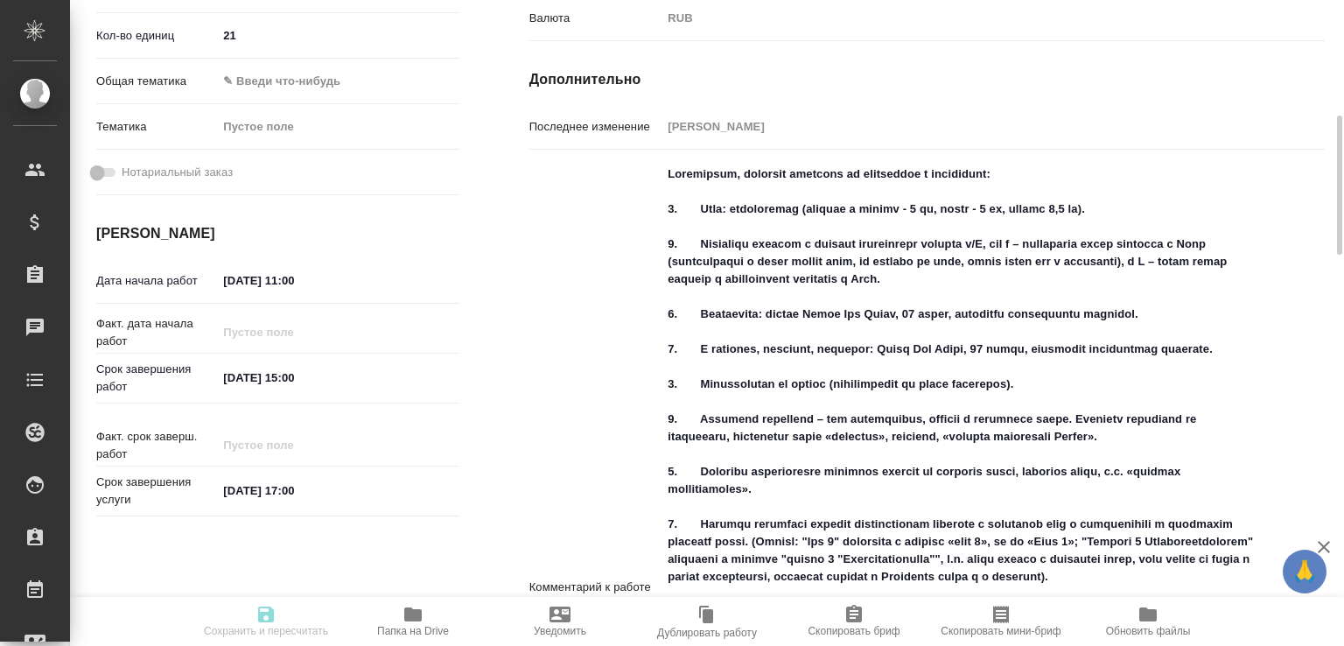
type input "03.09.2025 11:00"
type input "03.09.2025 15:00"
type input "05.09.2025 17:00"
type input "DTPlight"
type input "notPayed"
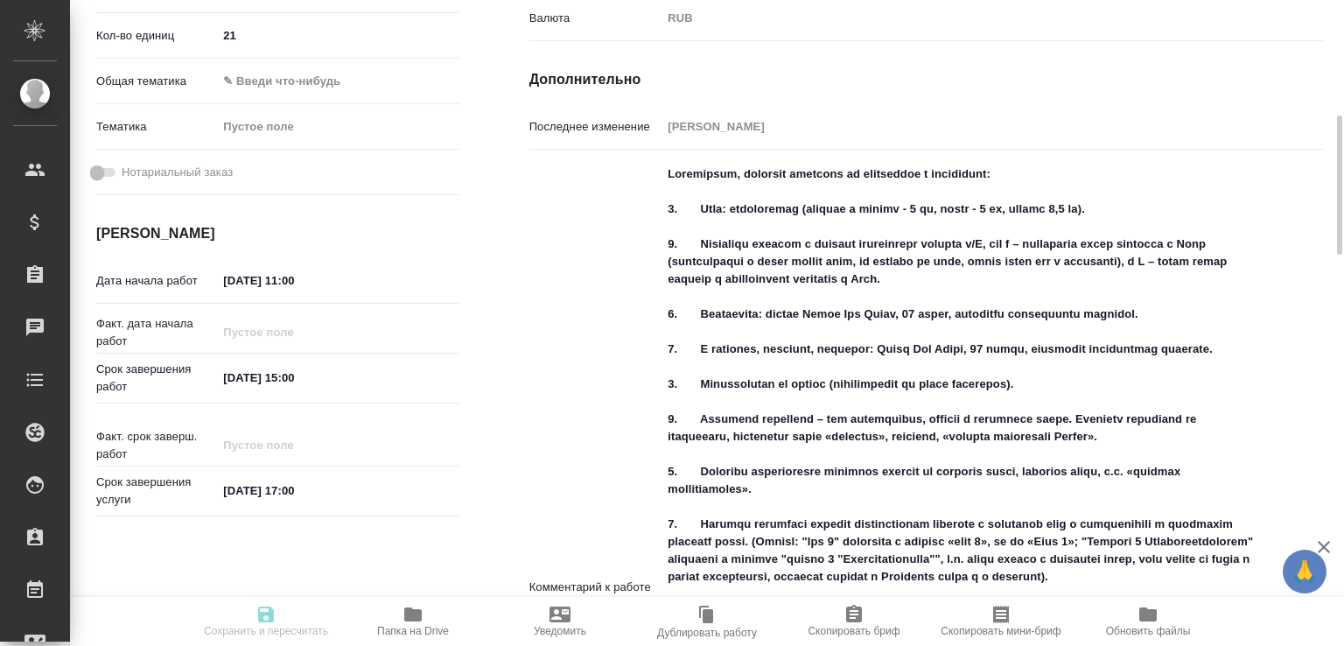
type input "0"
type input "RUB"
type input "Грабко Мария"
type input "S_NVRT-5183"
type input "Верстка чертежа. Количество надписей: более 500"
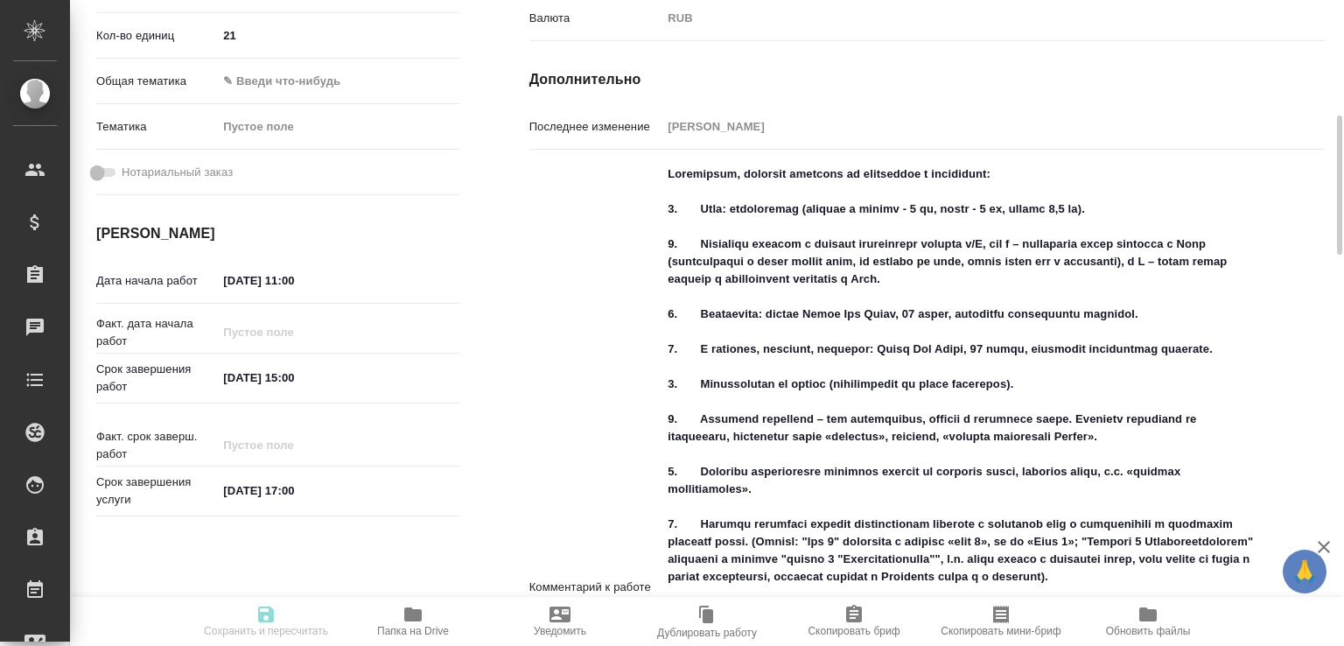
type input "Подверстка, Приемка разверстки, Приемка подверстки, Восстановление сложного мак…"
type input "Кабаргина Анна"
type input "[PERSON_NAME]"
type input "/Clients/Novartos_Pharma/Orders/S_NVRT-5183"
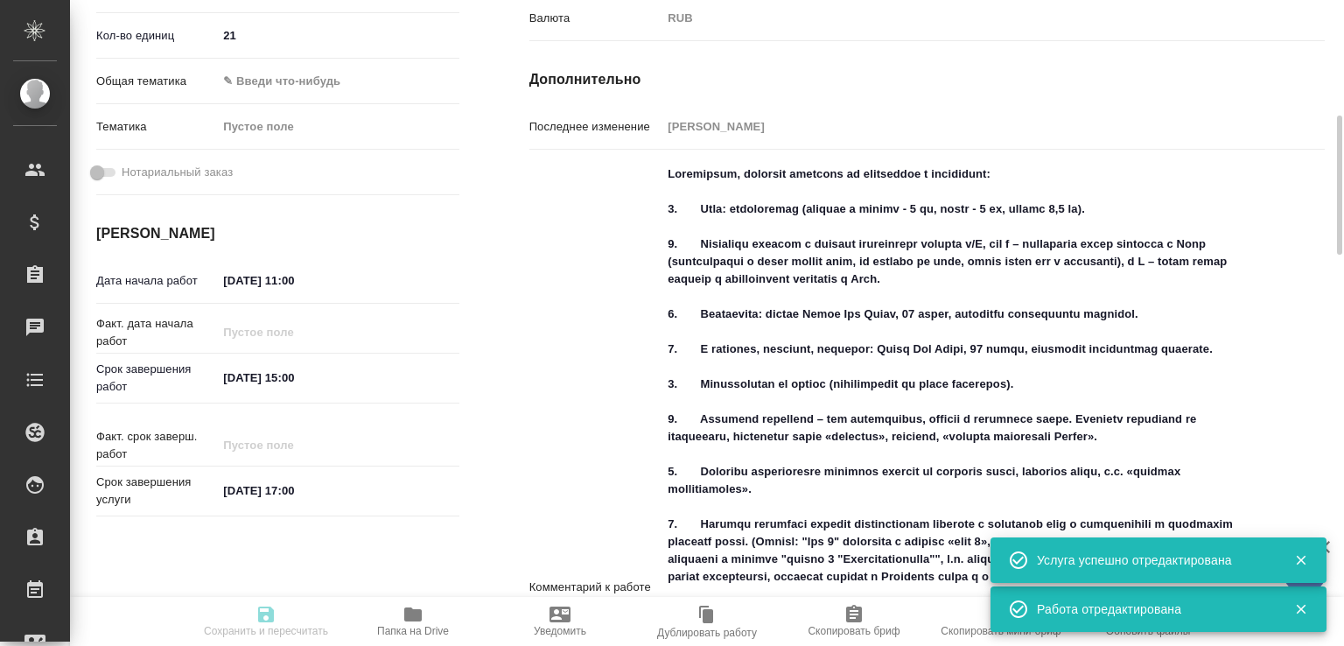
type input "recruiting"
type input "Не указан"
type input "5f036ec4e16dec2d6b59c8ff"
type input "21"
type input "03.09.2025 11:00"
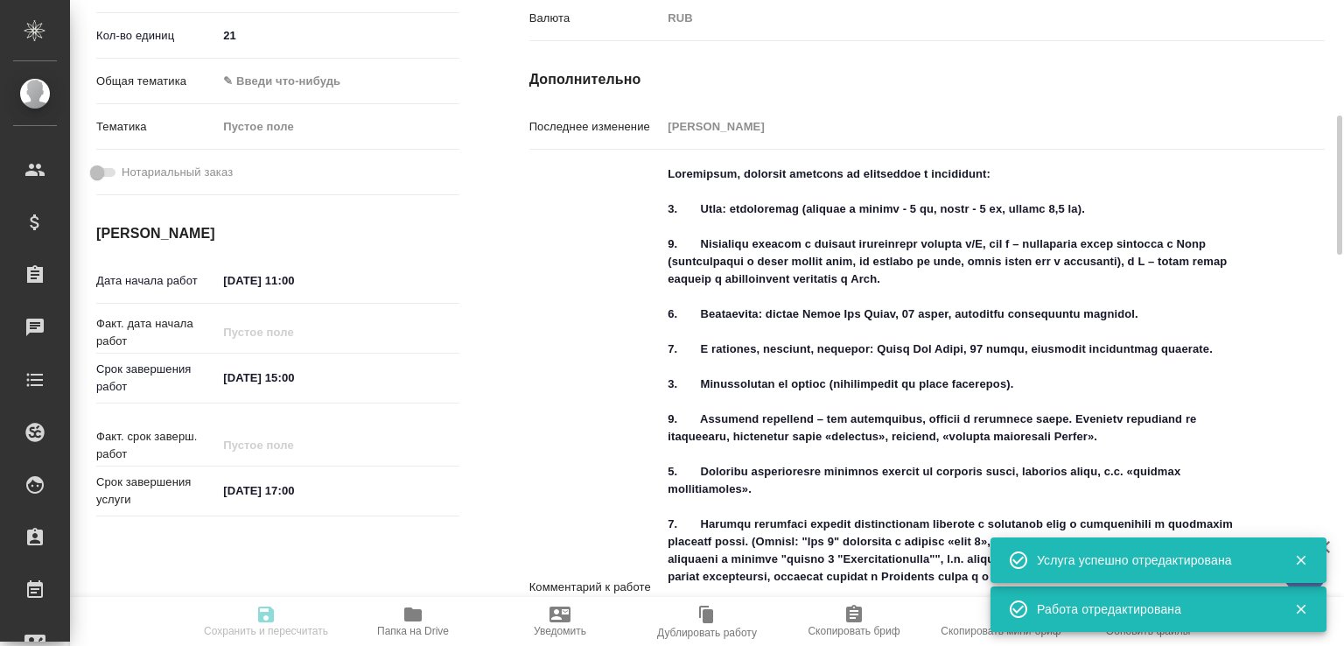
type input "03.09.2025 15:00"
type input "05.09.2025 17:00"
type input "DTPlight"
type input "notPayed"
type input "0"
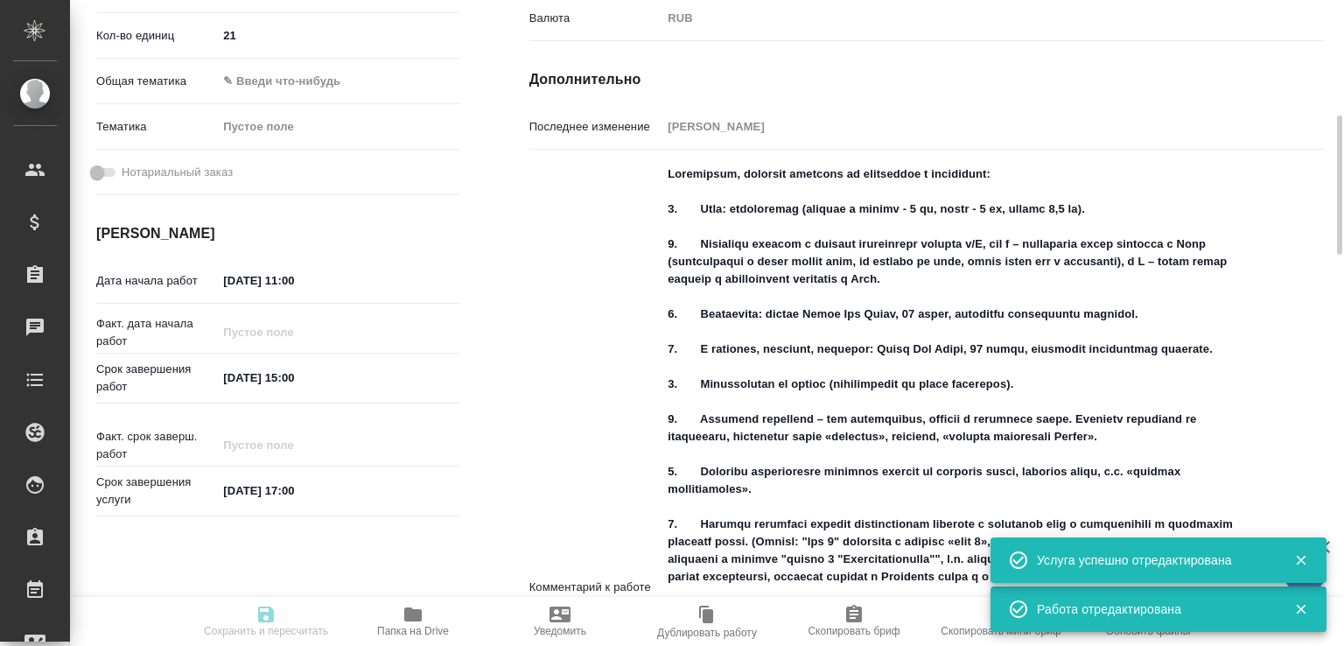
type input "RUB"
type input "Грабко Мария"
type input "S_NVRT-5183"
type input "Верстка чертежа. Количество надписей: более 500"
type input "Подверстка, Приемка разверстки, Приемка подверстки, Восстановление сложного мак…"
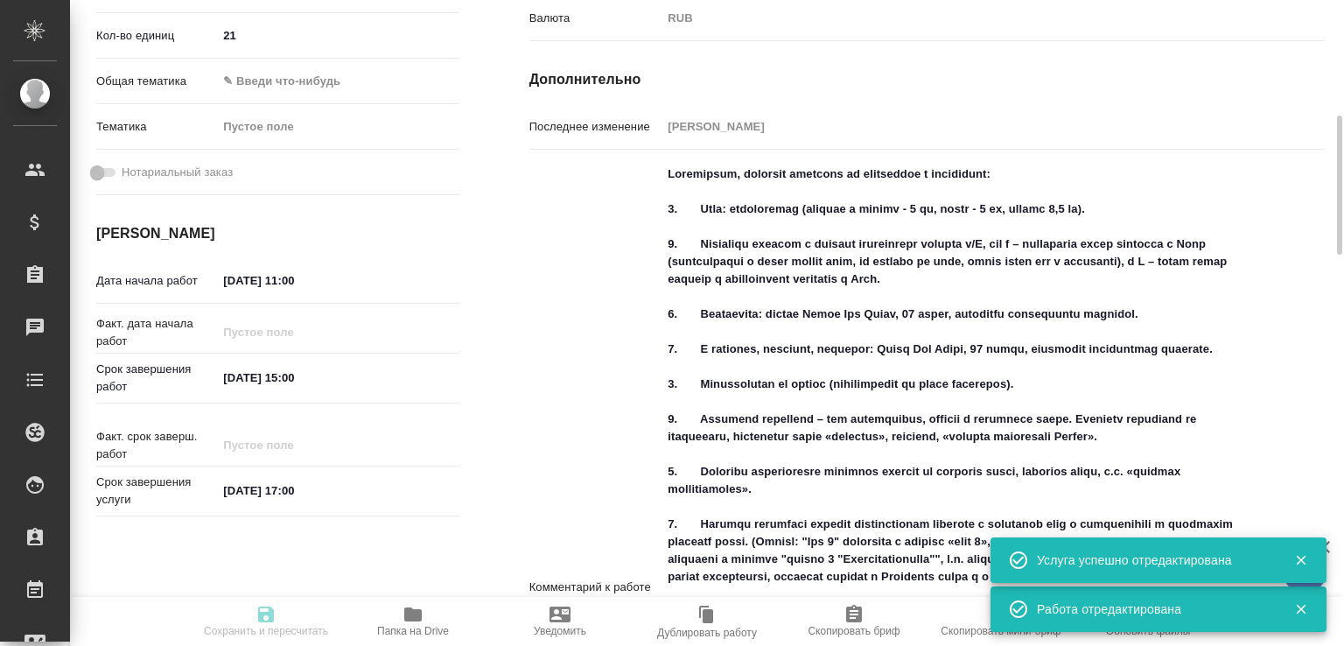
type input "Кабаргина Анна"
type input "Малофеева Екатерина"
type input "/Clients/Novartos_Pharma/Orders/S_NVRT-5183"
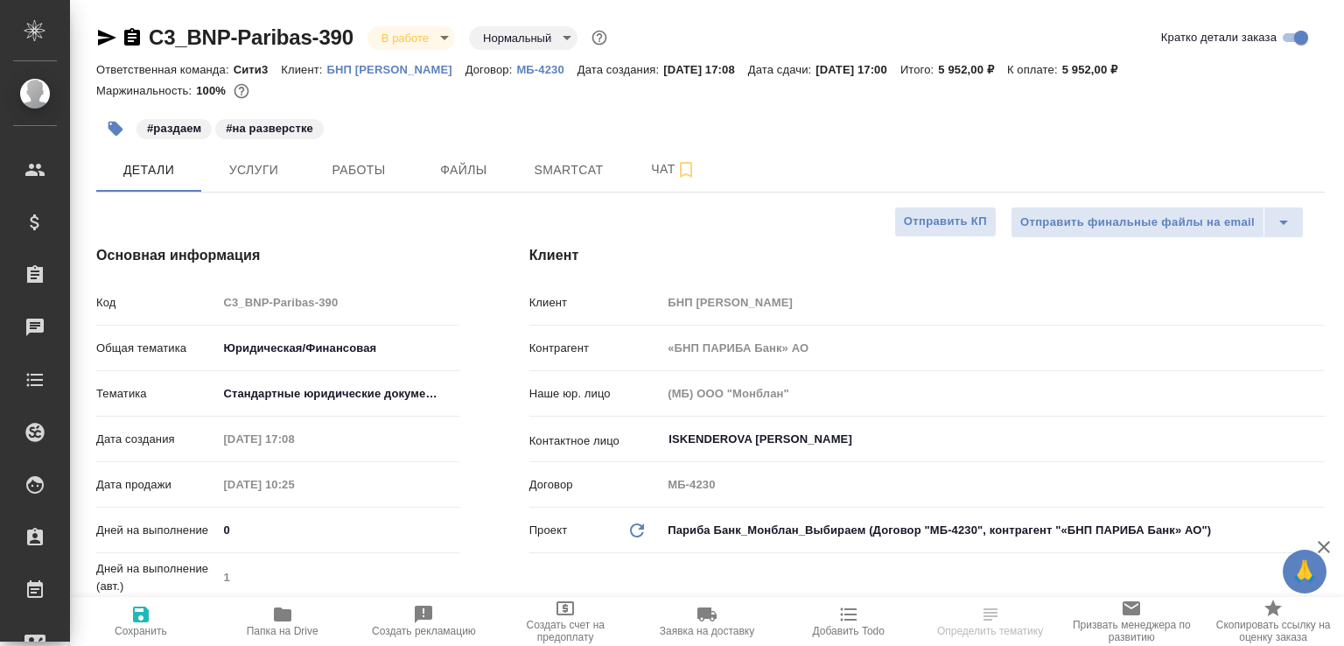
select select "RU"
click at [268, 625] on span "Папка на Drive" at bounding box center [283, 631] width 72 height 12
click at [382, 150] on button "Работы" at bounding box center [358, 170] width 105 height 44
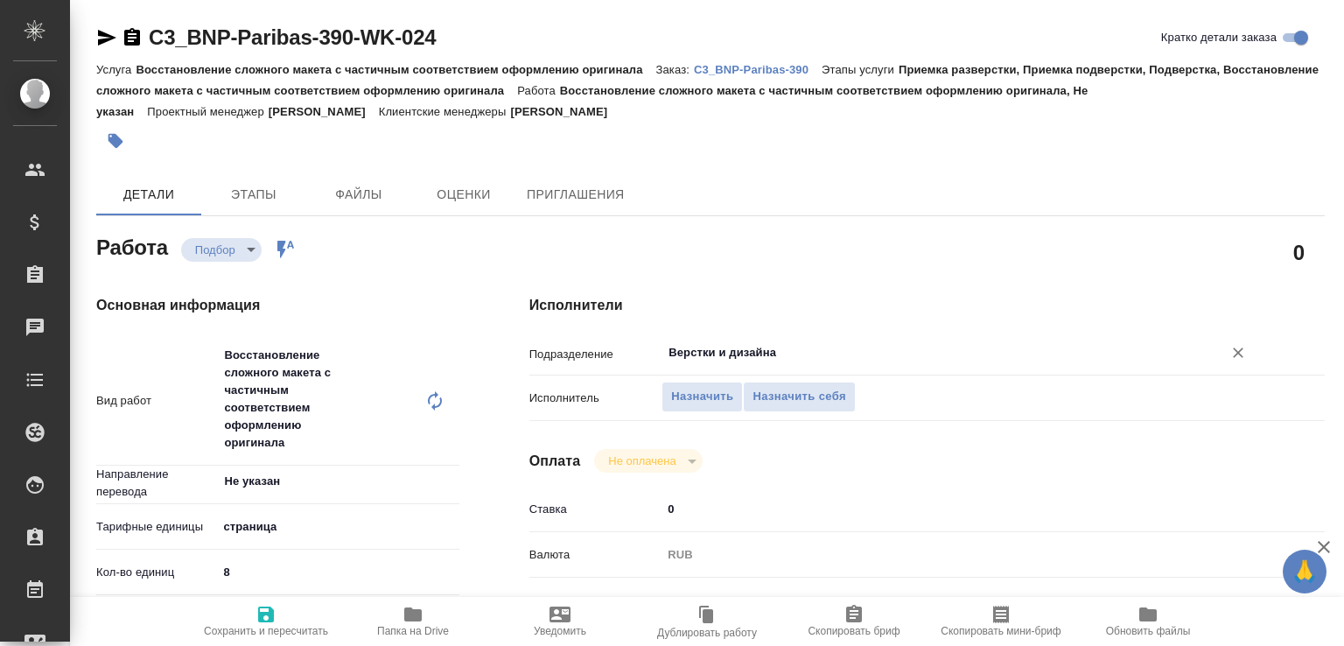
click at [665, 357] on div "Верстки и дизайна ​" at bounding box center [959, 352] width 597 height 31
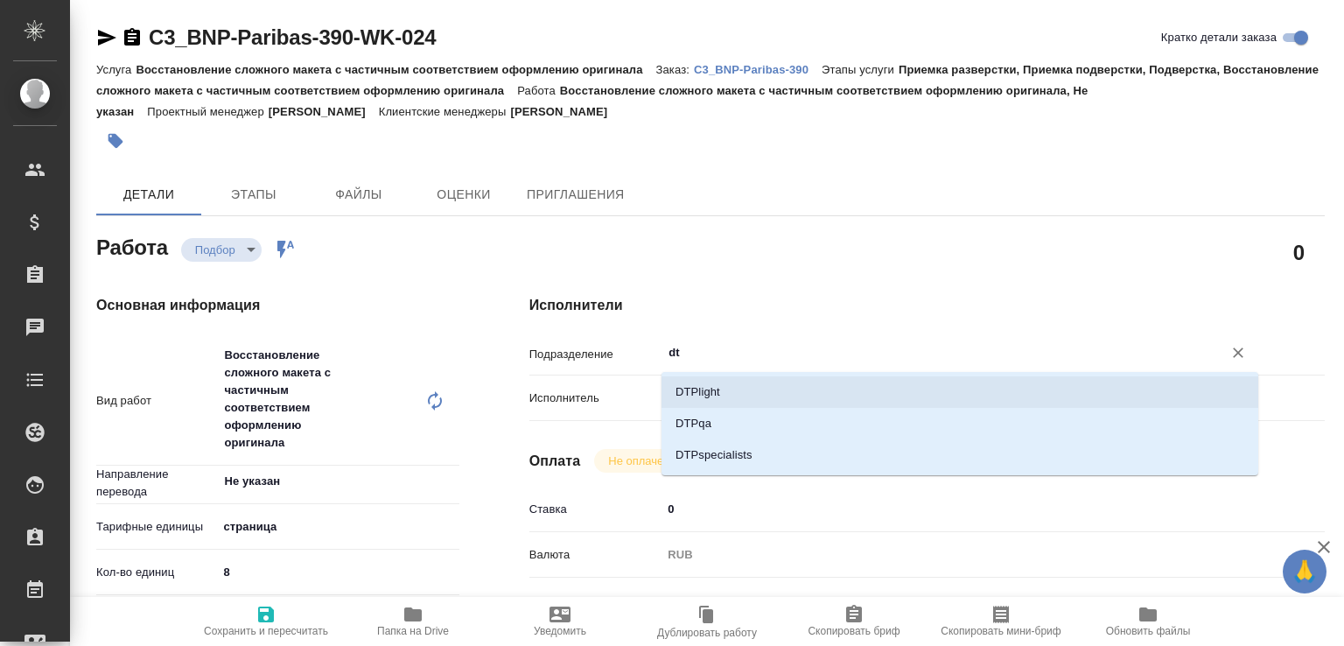
click at [712, 385] on li "DTPlight" at bounding box center [959, 391] width 597 height 31
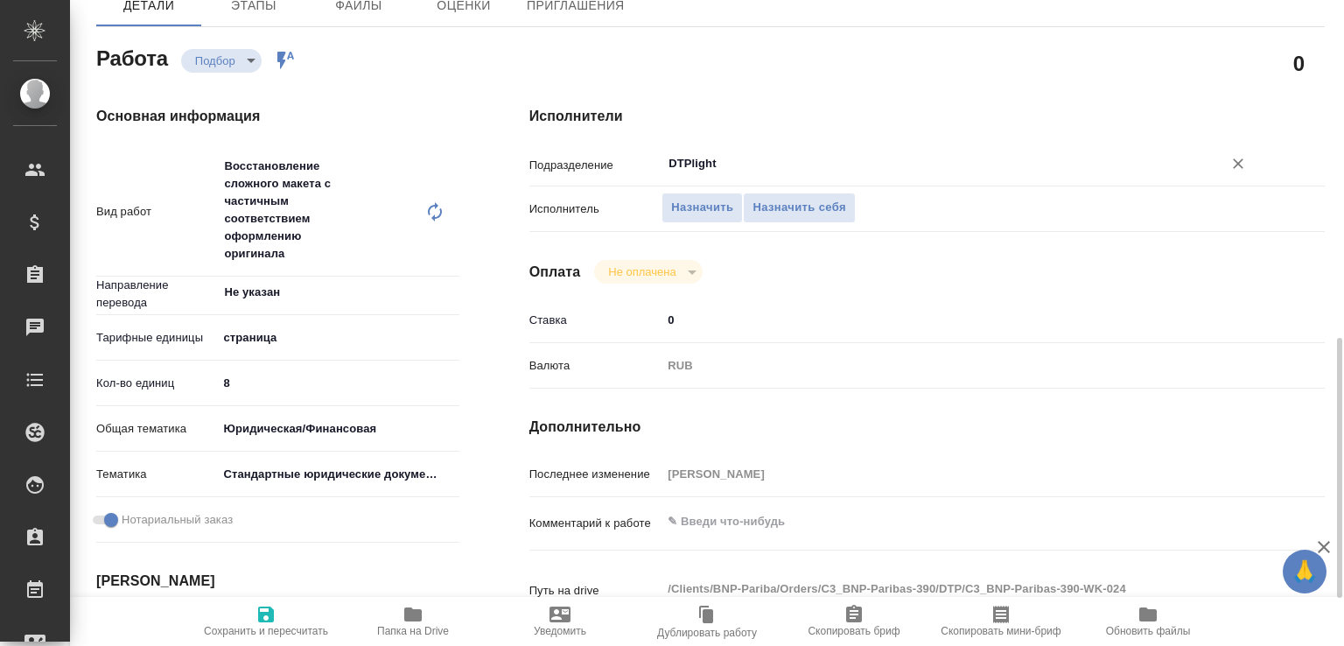
scroll to position [375, 0]
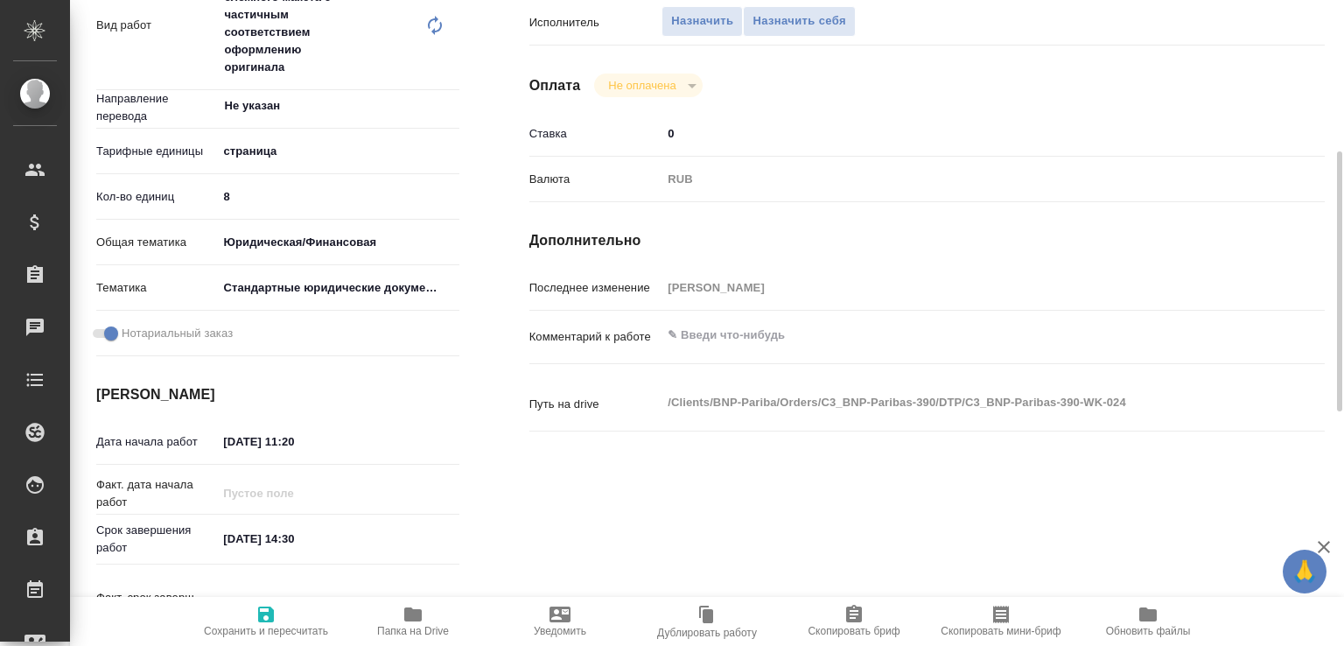
type input "DTPlight"
click at [710, 346] on textarea at bounding box center [959, 335] width 597 height 30
type textarea "нот"
click at [258, 627] on span "Сохранить и пересчитать" at bounding box center [266, 631] width 124 height 12
type input "recruiting"
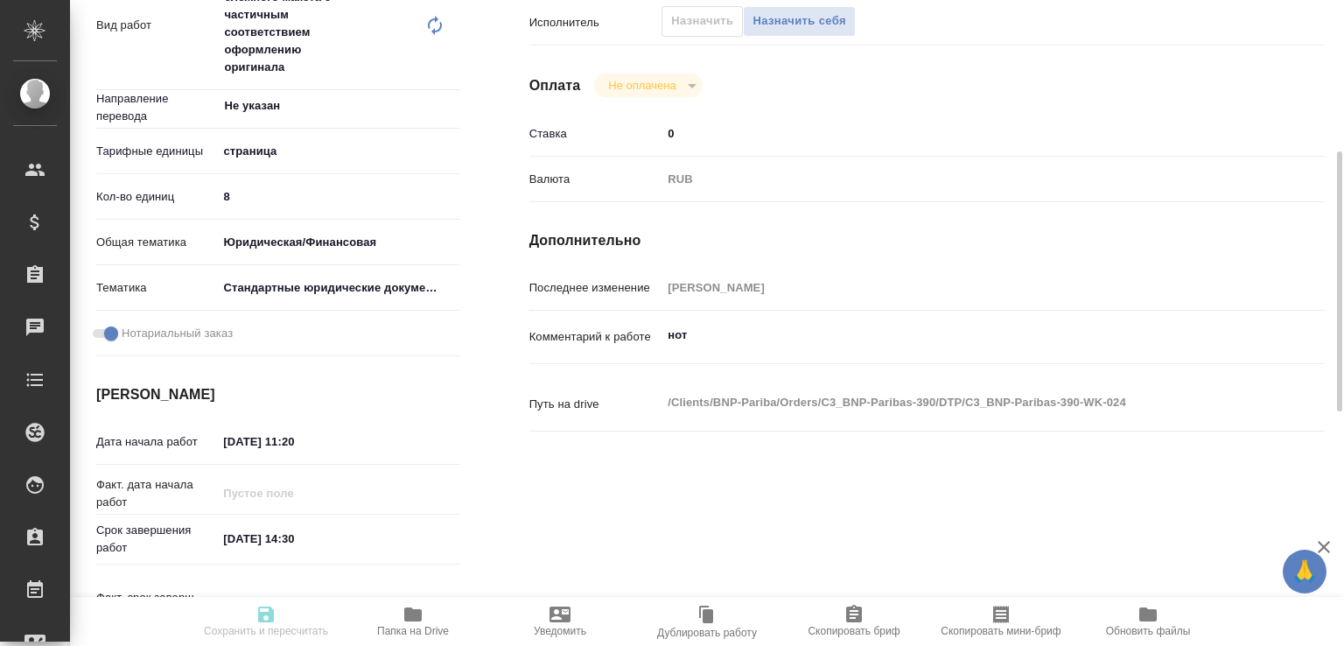
type input "Не указан"
type input "5a8b1489cc6b4906c91bfdb2"
type input "8"
type input "yr-fn"
type input "5f647205b73bc97568ca66bf"
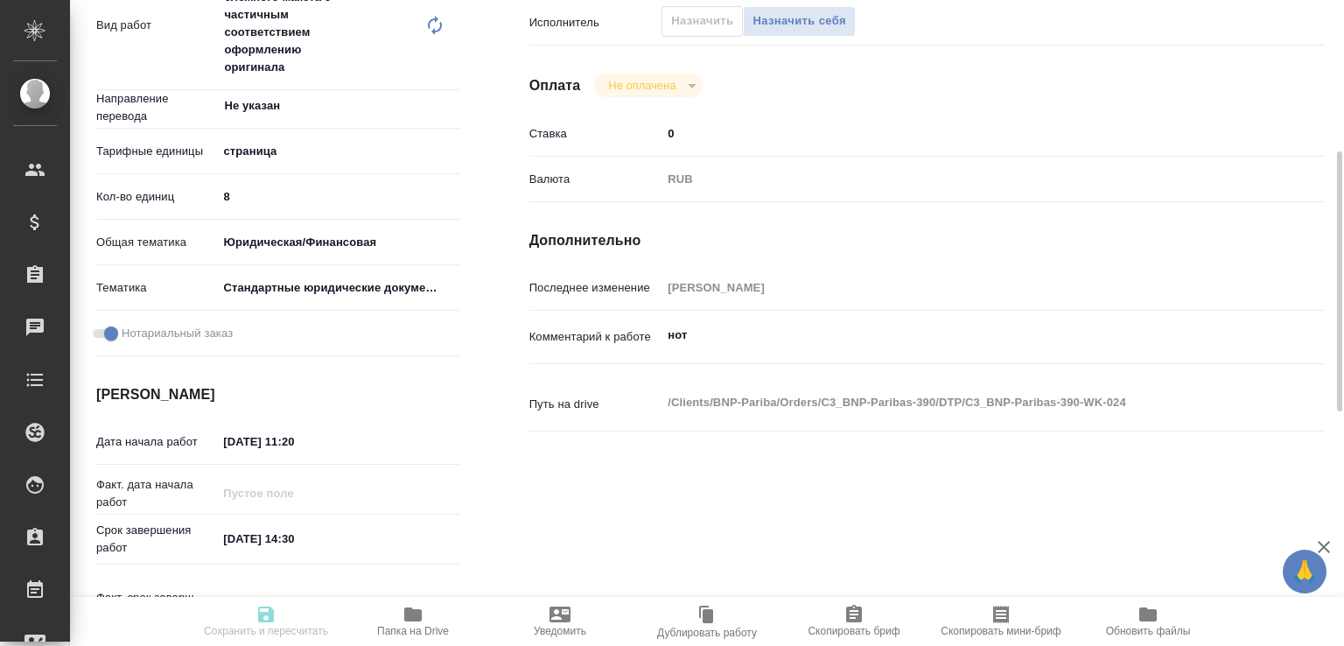
checkbox input "true"
type input "[DATE] 11:20"
type input "[DATE] 14:30"
type input "[DATE] 17:00"
type input "DTPlight"
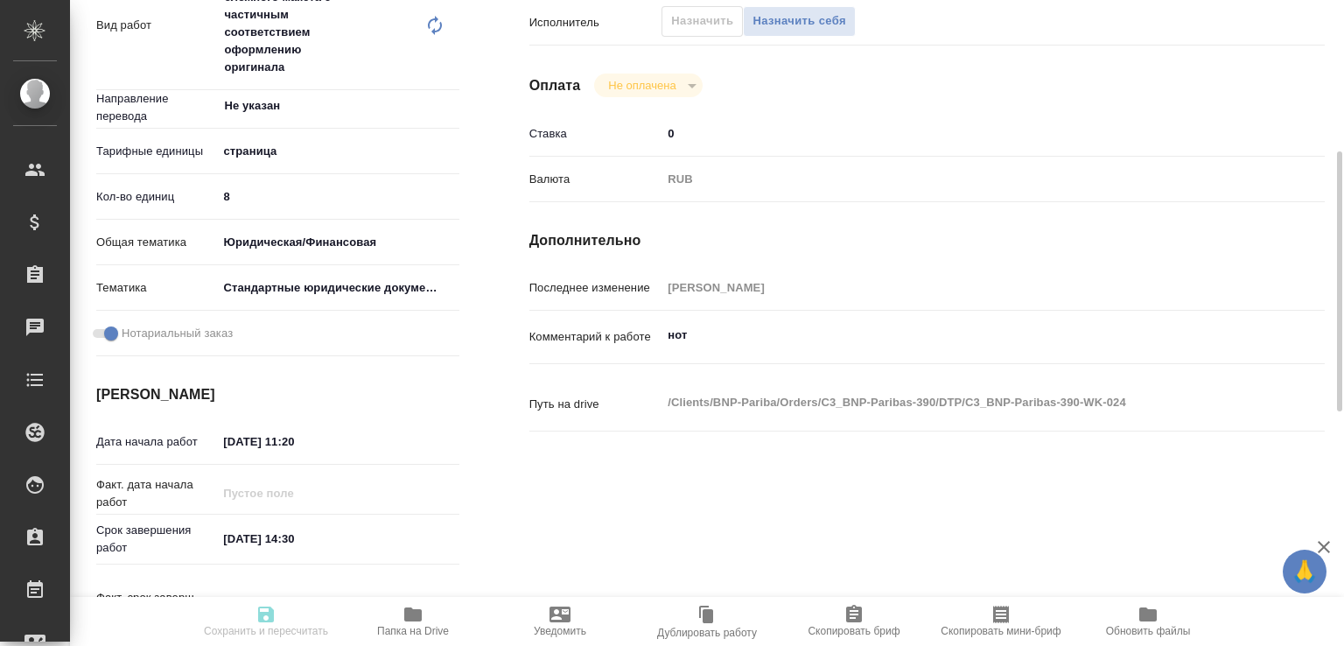
type input "notPayed"
type input "0"
type input "RUB"
type input "[PERSON_NAME]"
type input "C3_BNP-Paribas-390"
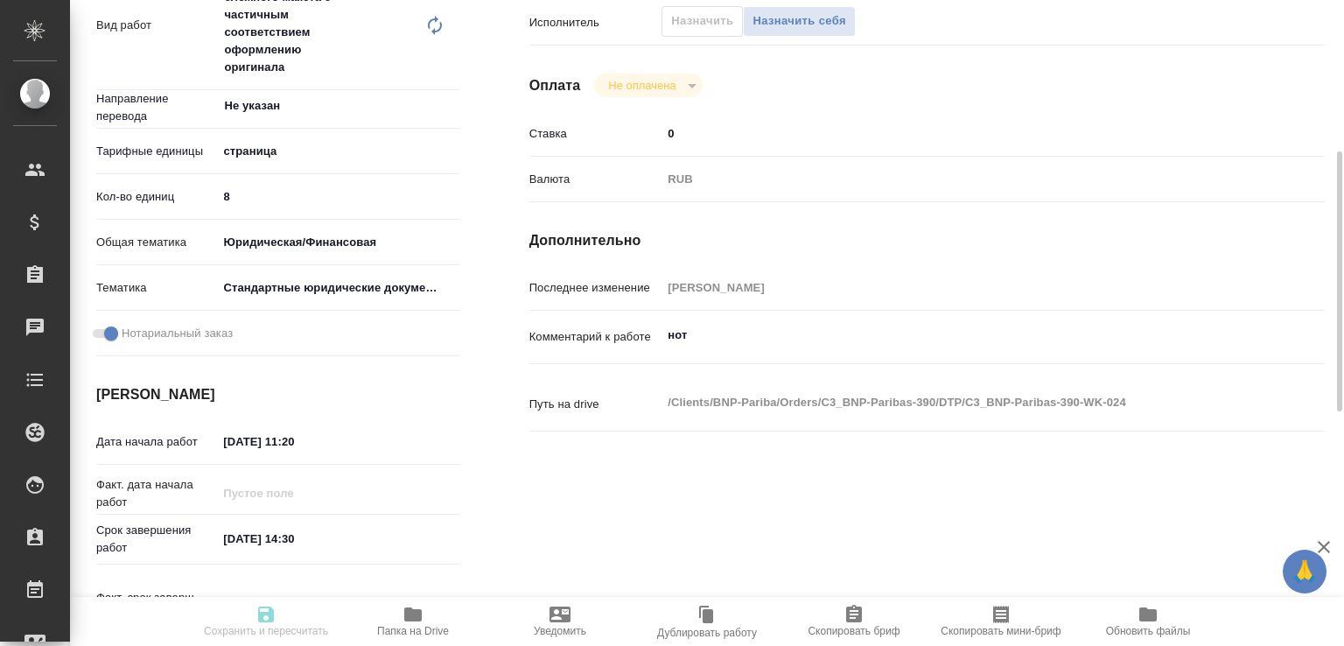
type input "Восстановление сложного макета с частичным соответствием оформлению оригинала"
type input "Приемка разверстки, Приемка подверстки, Подверстка, Восстановление сложного мак…"
type input "[PERSON_NAME]"
type input "/Clients/BNP-Pariba/Orders/C3_BNP-Paribas-390"
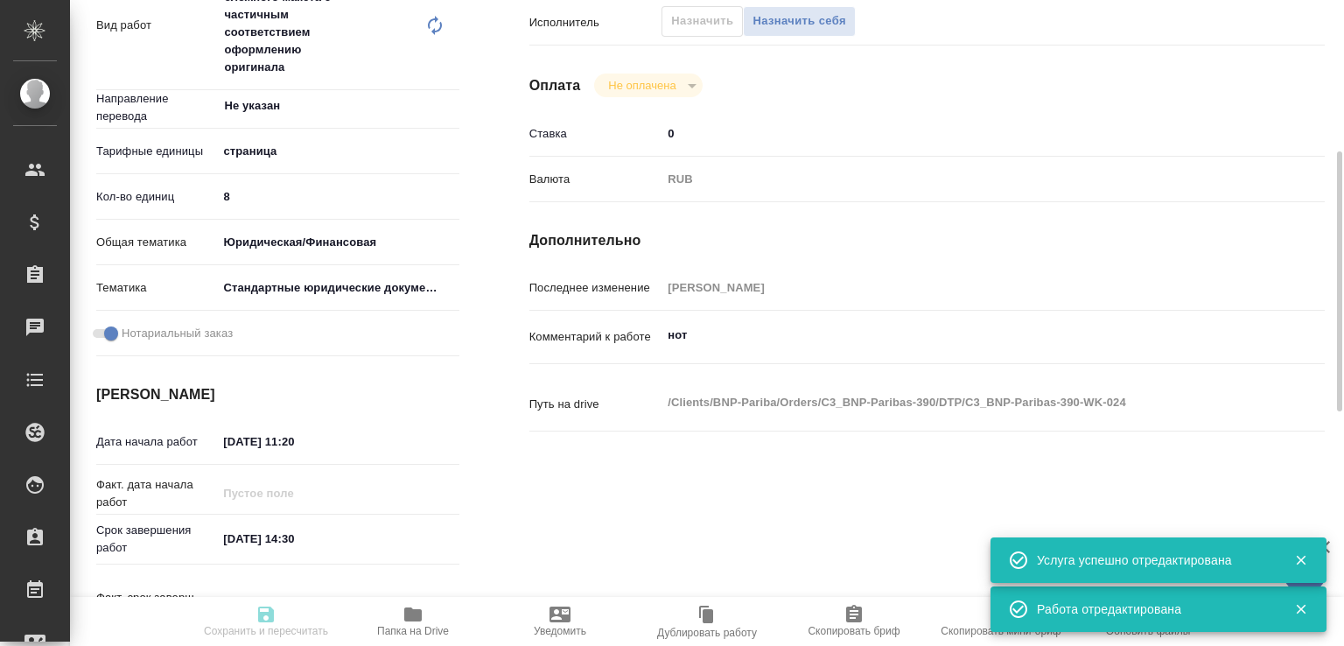
type input "recruiting"
type input "Не указан"
type input "5a8b1489cc6b4906c91bfdb2"
type input "8"
type input "yr-fn"
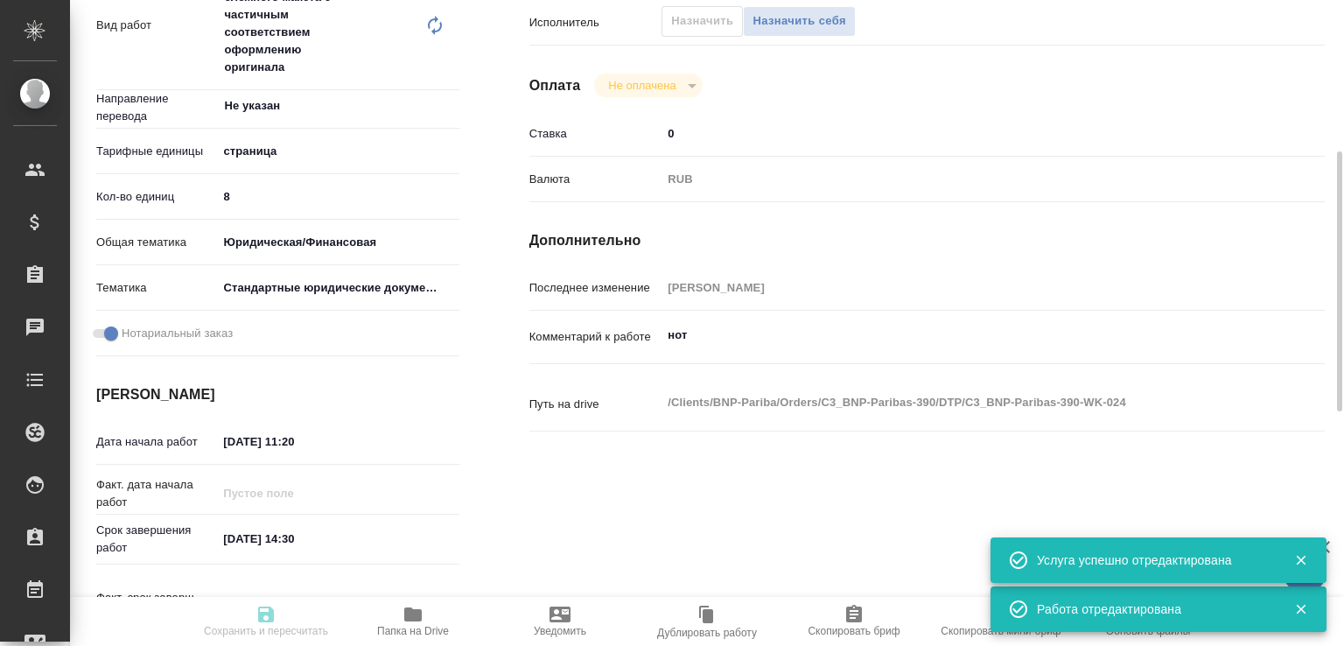
type input "5f647205b73bc97568ca66bf"
checkbox input "true"
type input "03.09.2025 11:20"
type input "03.09.2025 14:30"
type input "[DATE] 17:00"
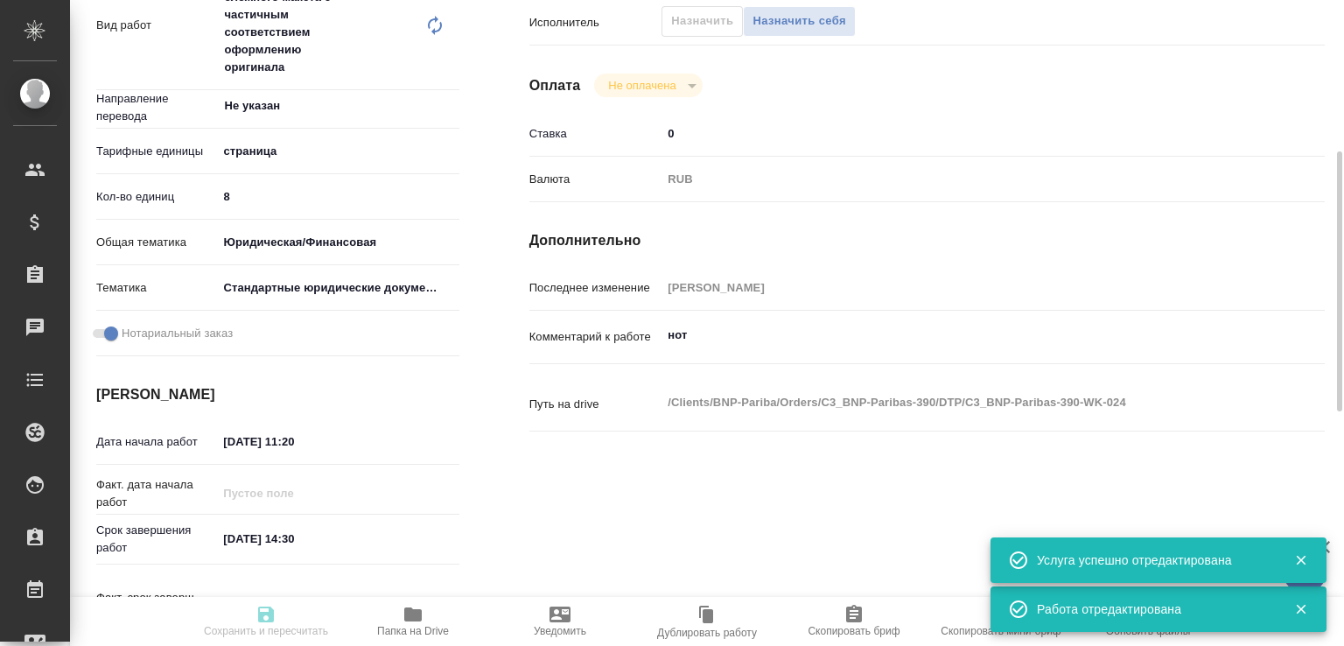
type input "DTPlight"
type input "notPayed"
type input "0"
type input "RUB"
type input "[PERSON_NAME]"
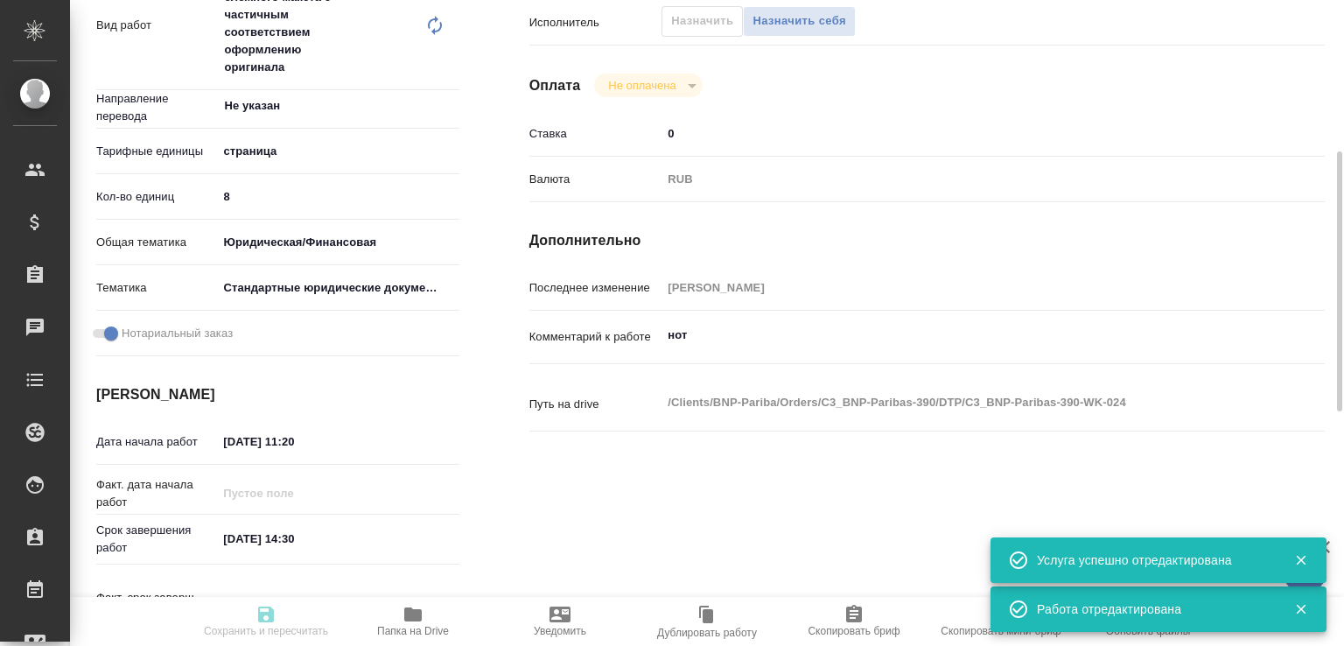
type input "C3_BNP-Paribas-390"
type input "Восстановление сложного макета с частичным соответствием оформлению оригинала"
type input "Приемка разверстки, Приемка подверстки, Подверстка, Восстановление сложного мак…"
type input "[PERSON_NAME]"
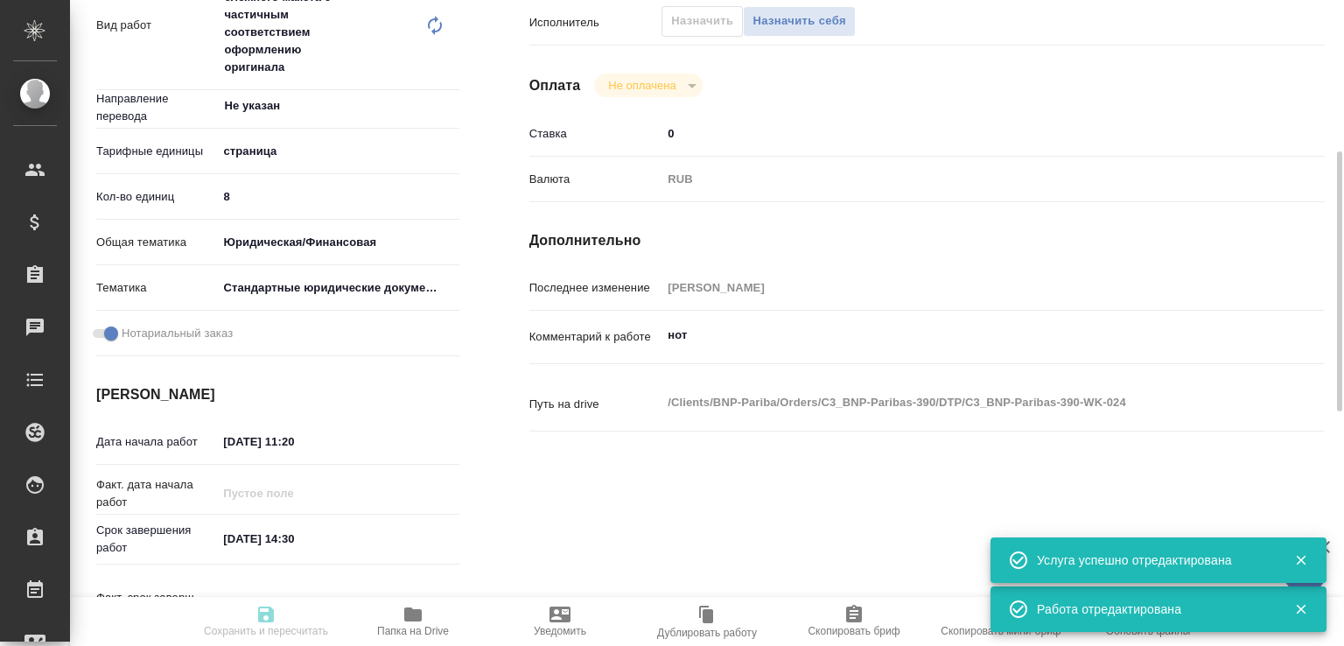
type input "/Clients/BNP-Pariba/Orders/C3_BNP-Paribas-390"
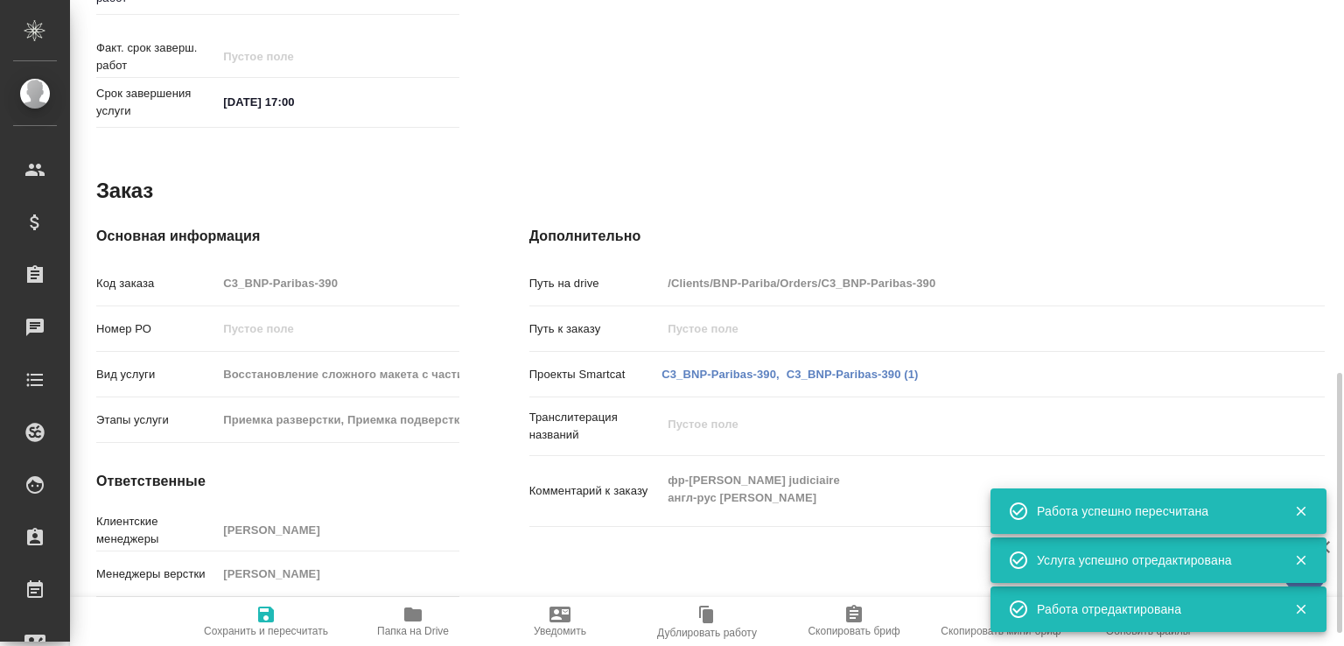
scroll to position [955, 0]
